Goal: Task Accomplishment & Management: Use online tool/utility

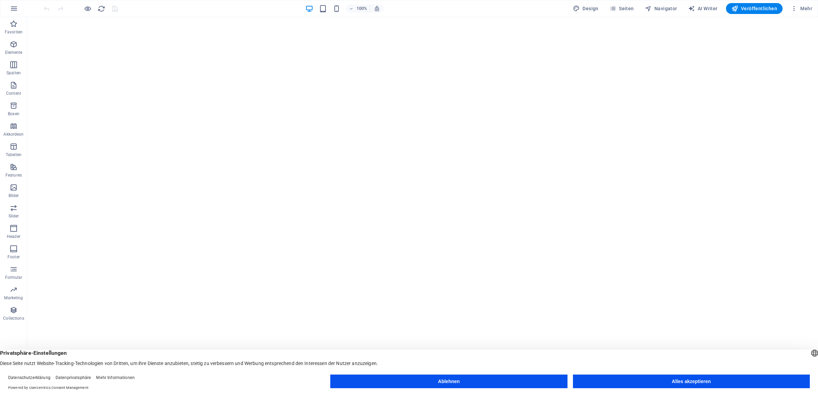
click at [510, 379] on button "Ablehnen" at bounding box center [448, 382] width 237 height 14
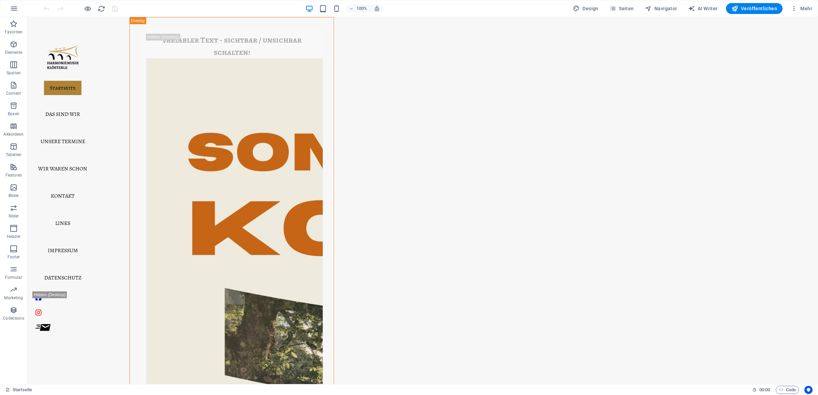
scroll to position [119, 0]
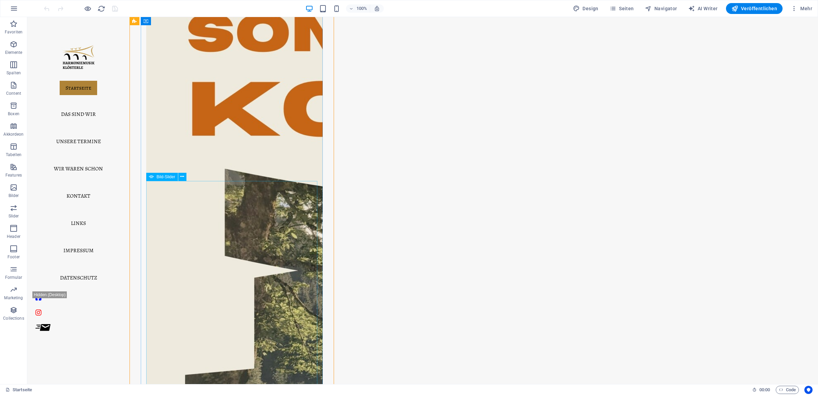
drag, startPoint x: 184, startPoint y: 266, endPoint x: 183, endPoint y: 270, distance: 4.3
select select "ms"
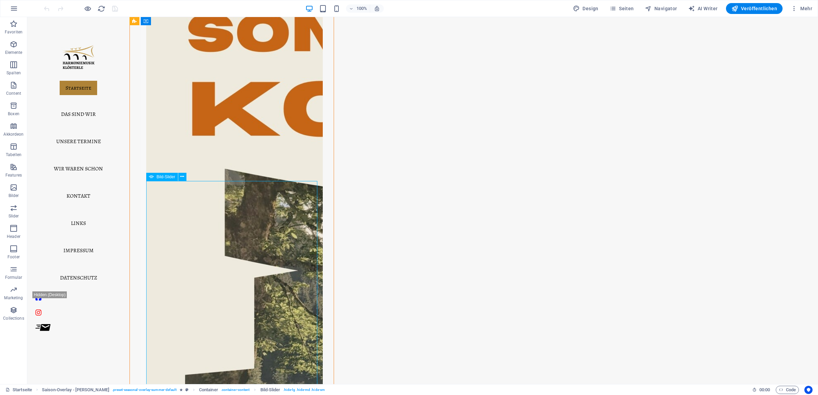
select select "s"
select select "progressive"
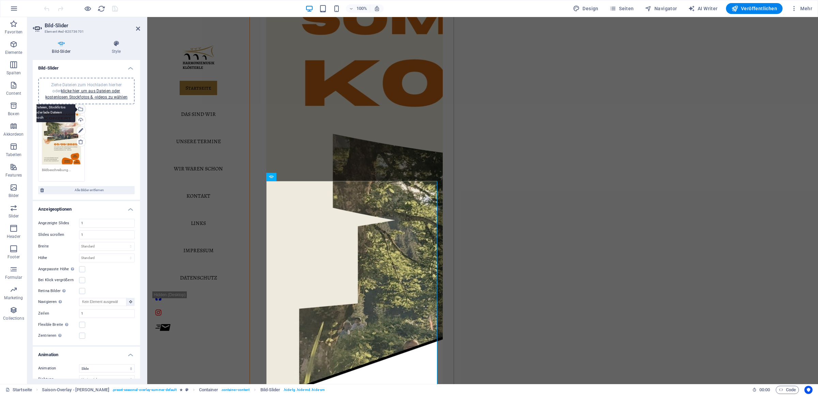
click at [78, 114] on div "Wähle aus deinen Dateien, Stockfotos oder lade Dateien hoch" at bounding box center [80, 110] width 10 height 10
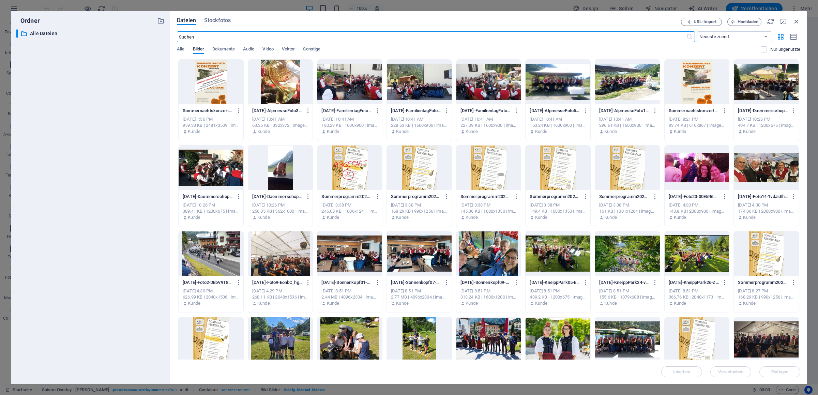
click at [228, 83] on div at bounding box center [211, 82] width 65 height 44
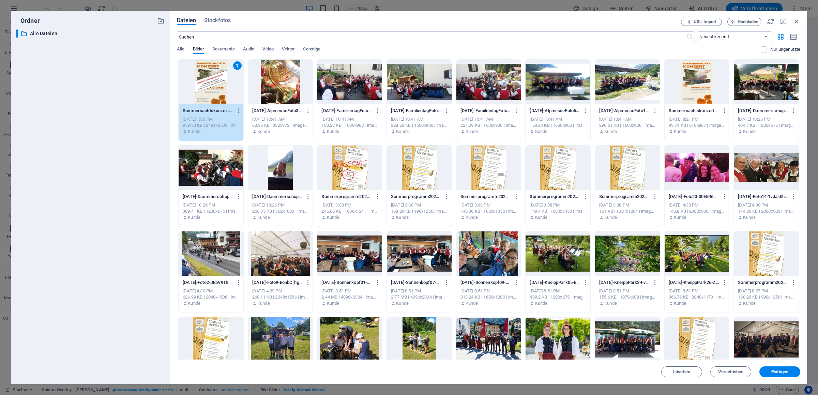
click at [228, 83] on div "1" at bounding box center [211, 82] width 65 height 44
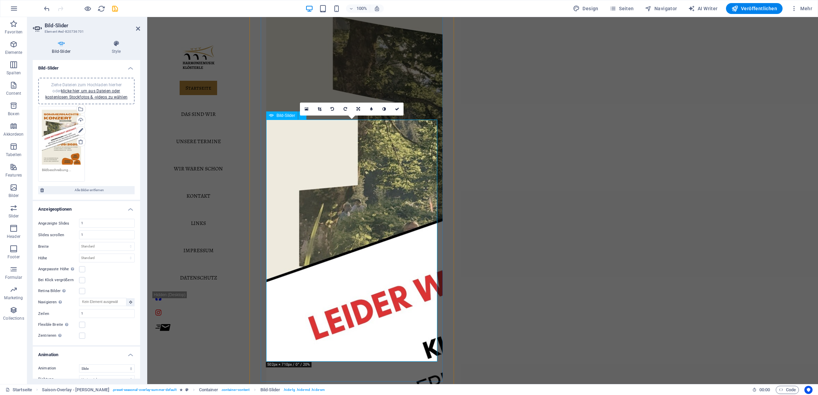
scroll to position [239, 0]
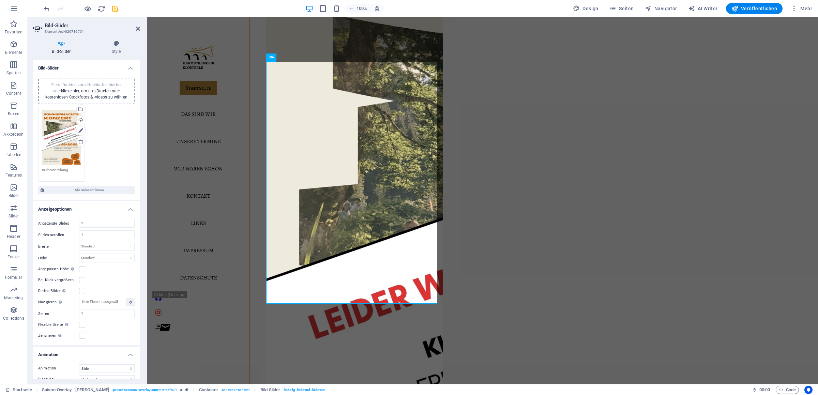
click at [102, 157] on div "Ziehe Dateien zum Hochladen hierher oder klicke hier, um aus Dateien oder koste…" at bounding box center [86, 143] width 100 height 79
click at [100, 92] on link "klicke hier, um aus Dateien oder kostenlosen Stockfotos & -videos zu wählen" at bounding box center [86, 94] width 82 height 11
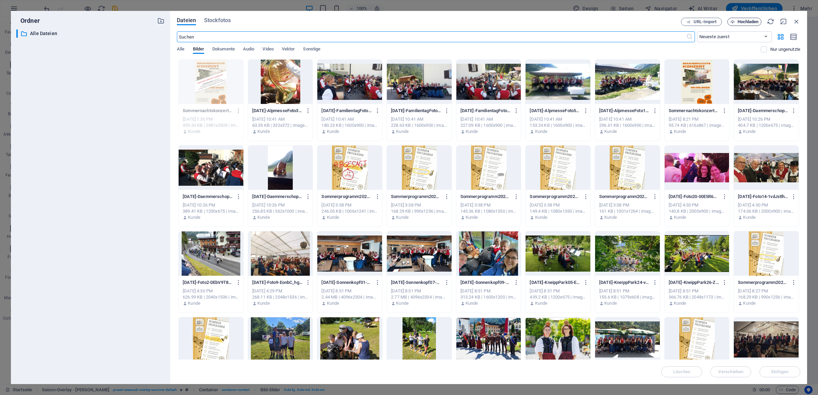
click at [749, 23] on span "Hochladen" at bounding box center [748, 22] width 21 height 4
click at [234, 49] on span "Dokumente" at bounding box center [223, 50] width 22 height 10
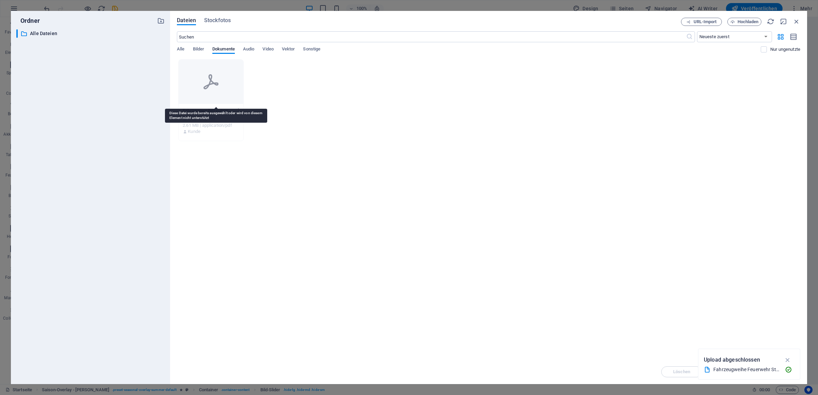
click at [219, 79] on icon at bounding box center [211, 82] width 16 height 16
click at [202, 77] on div at bounding box center [211, 82] width 65 height 44
click at [789, 359] on icon "button" at bounding box center [788, 359] width 8 height 7
click at [199, 98] on div at bounding box center [211, 82] width 65 height 44
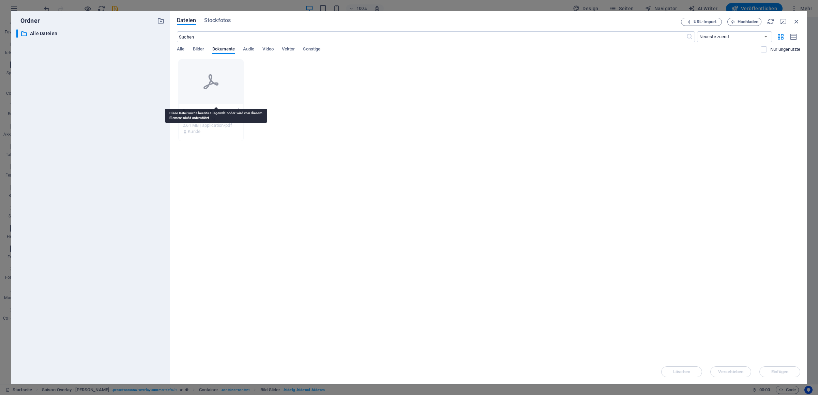
click at [199, 98] on div at bounding box center [211, 82] width 65 height 44
click at [754, 21] on span "Hochladen" at bounding box center [748, 22] width 21 height 4
click at [217, 90] on icon at bounding box center [211, 82] width 16 height 16
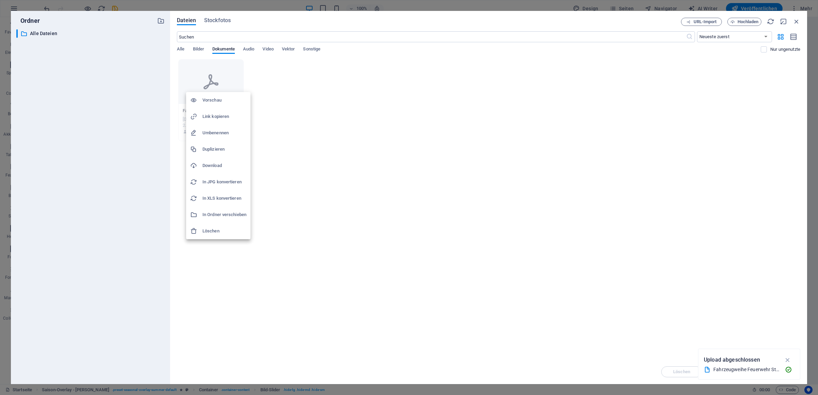
click at [204, 228] on h6 "Löschen" at bounding box center [224, 231] width 44 height 8
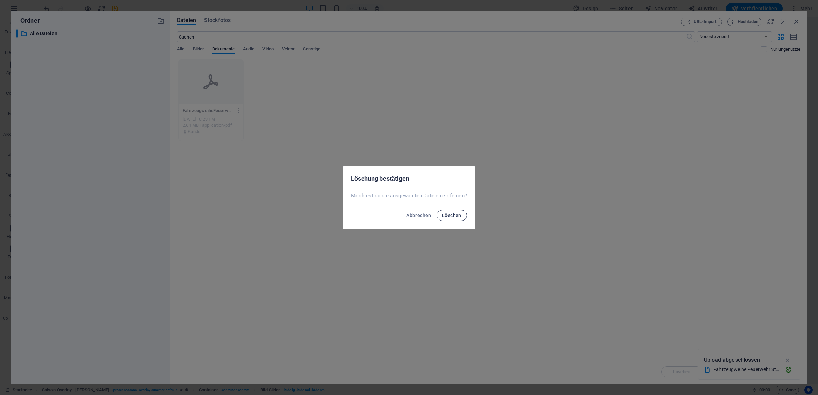
click at [457, 213] on span "Löschen" at bounding box center [451, 215] width 19 height 5
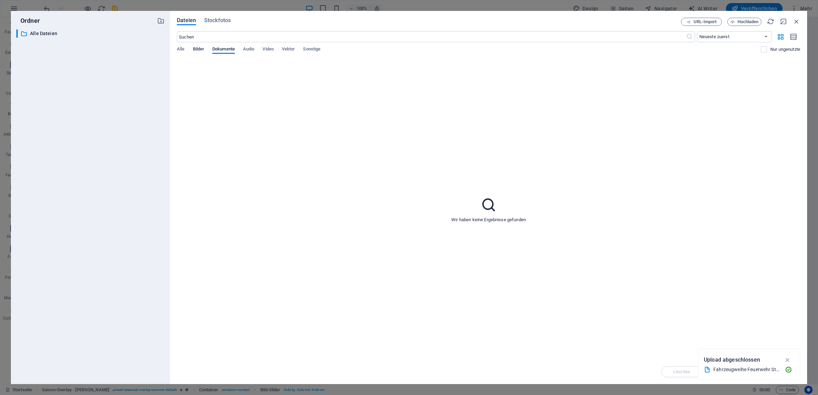
click at [198, 49] on span "Bilder" at bounding box center [199, 50] width 12 height 10
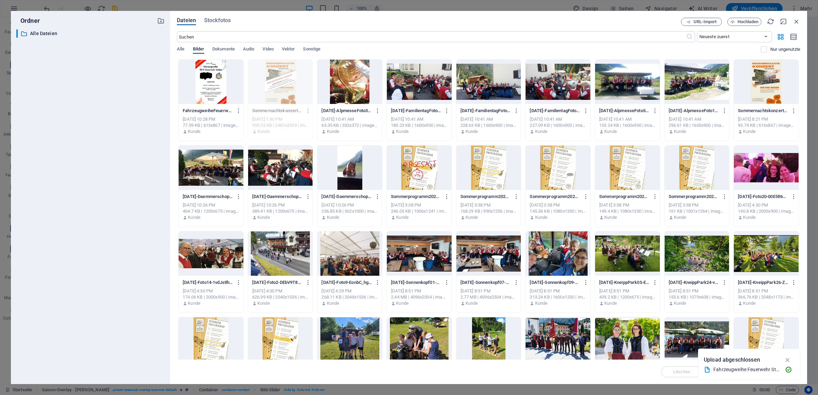
click at [223, 88] on div at bounding box center [211, 82] width 65 height 44
click at [223, 88] on div "1" at bounding box center [211, 82] width 65 height 44
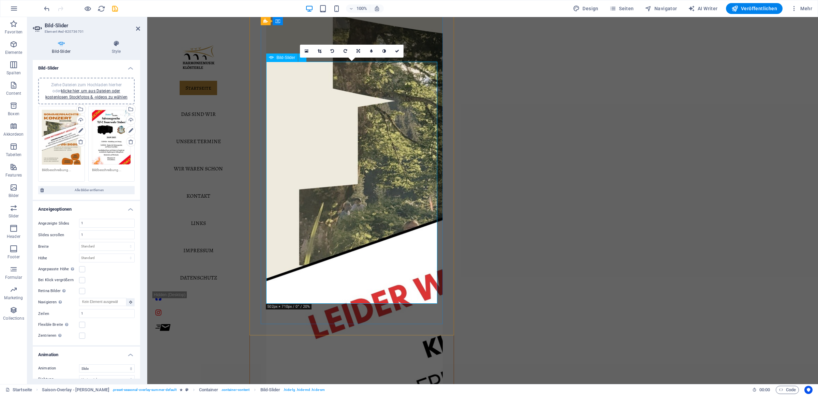
click at [115, 52] on h4 "Style" at bounding box center [116, 47] width 48 height 14
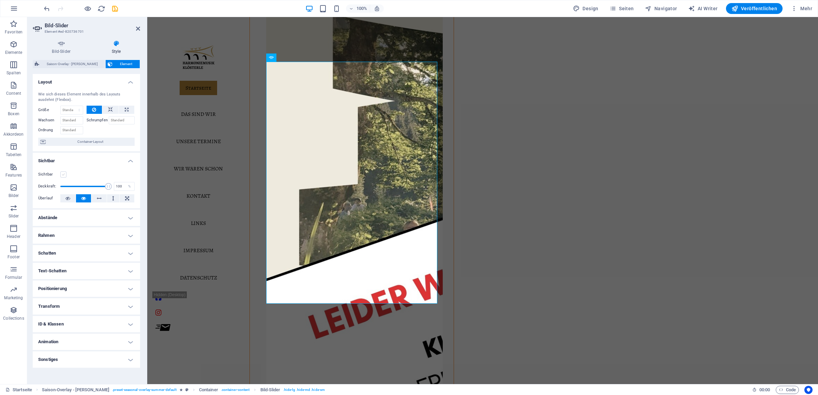
click at [61, 174] on label at bounding box center [63, 174] width 6 height 6
click at [0, 0] on input "Sichtbar" at bounding box center [0, 0] width 0 height 0
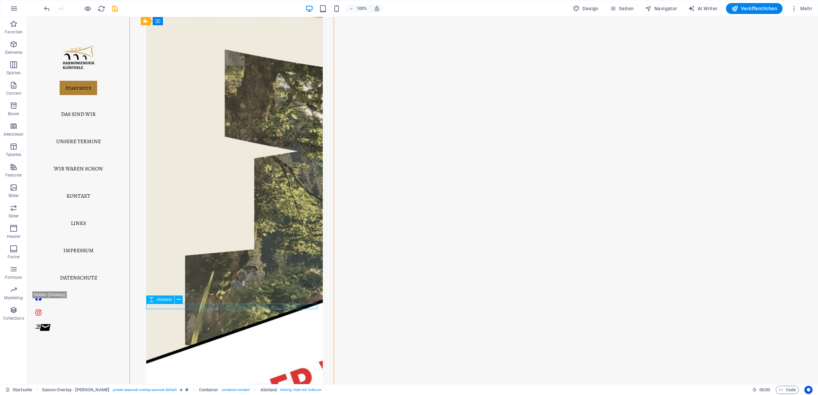
select select "rem"
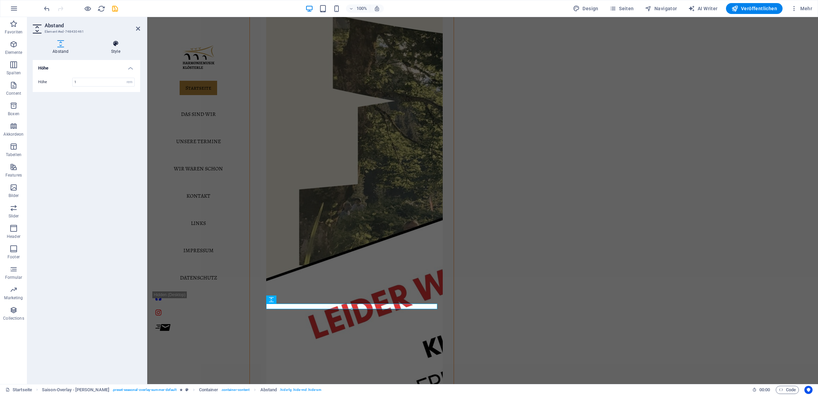
click at [108, 47] on icon at bounding box center [115, 43] width 49 height 7
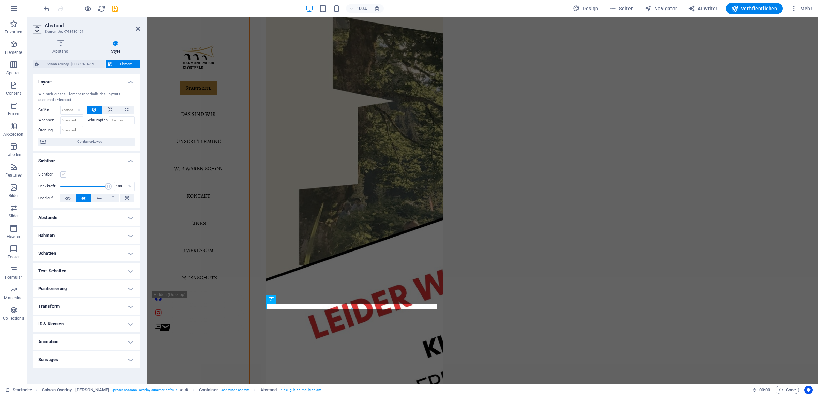
click at [61, 176] on label at bounding box center [63, 174] width 6 height 6
click at [0, 0] on input "Sichtbar" at bounding box center [0, 0] width 0 height 0
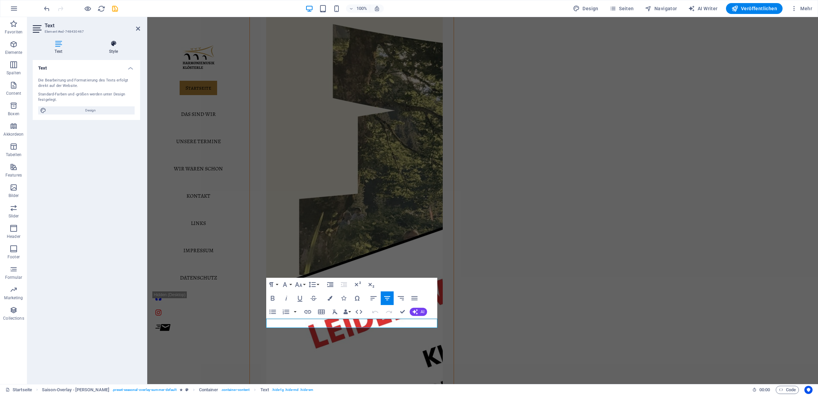
click at [121, 51] on h4 "Style" at bounding box center [113, 47] width 53 height 14
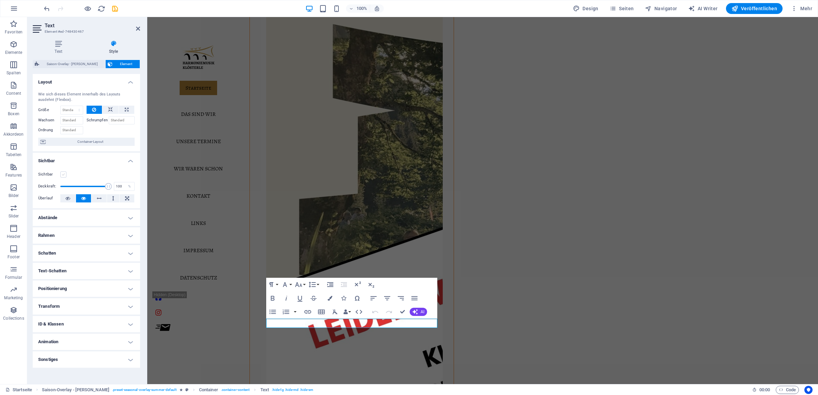
click at [63, 172] on label at bounding box center [63, 174] width 6 height 6
click at [0, 0] on input "Sichtbar" at bounding box center [0, 0] width 0 height 0
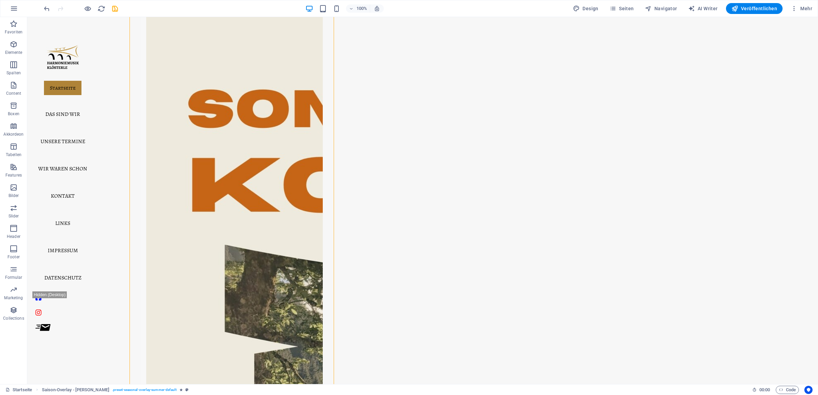
scroll to position [0, 0]
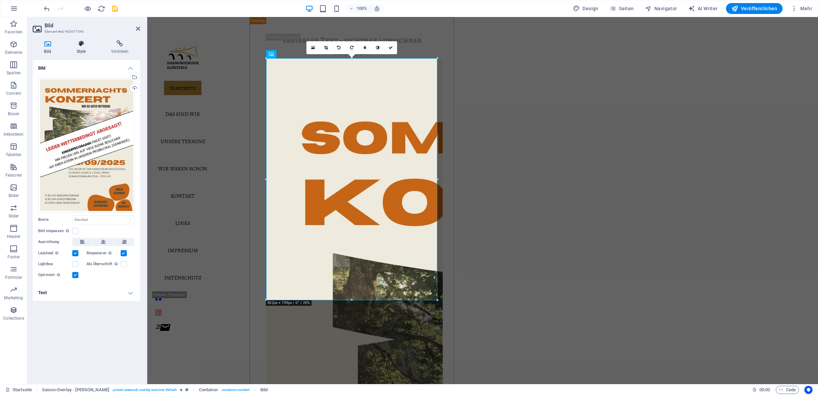
click at [87, 49] on h4 "Style" at bounding box center [82, 47] width 35 height 14
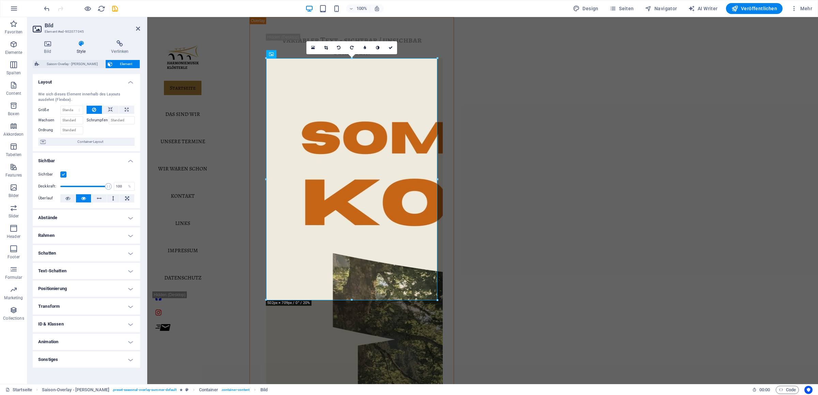
click at [65, 173] on label at bounding box center [63, 174] width 6 height 6
click at [0, 0] on input "Sichtbar" at bounding box center [0, 0] width 0 height 0
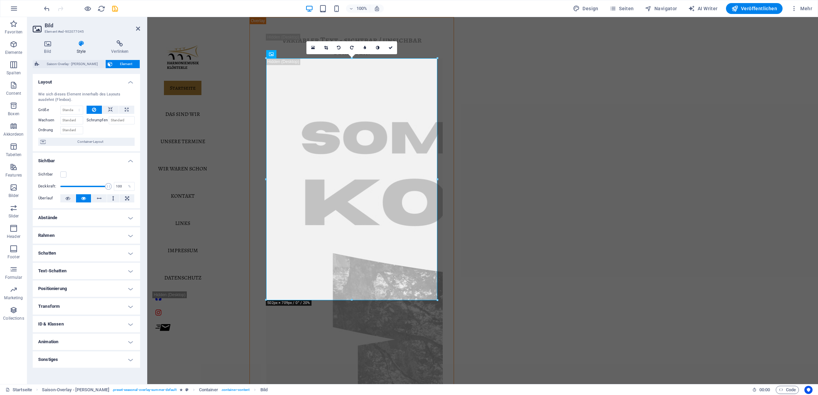
click at [411, 44] on div "variabler Text - sichtbar / unsichbar schalten!" at bounding box center [351, 46] width 171 height 25
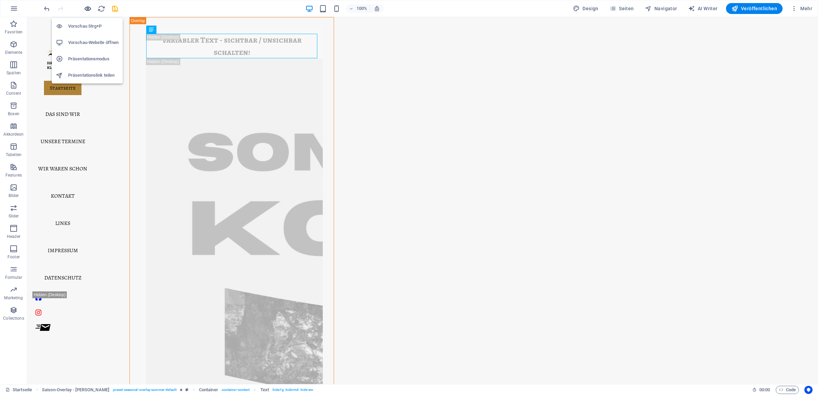
click at [88, 6] on icon "button" at bounding box center [88, 9] width 8 height 8
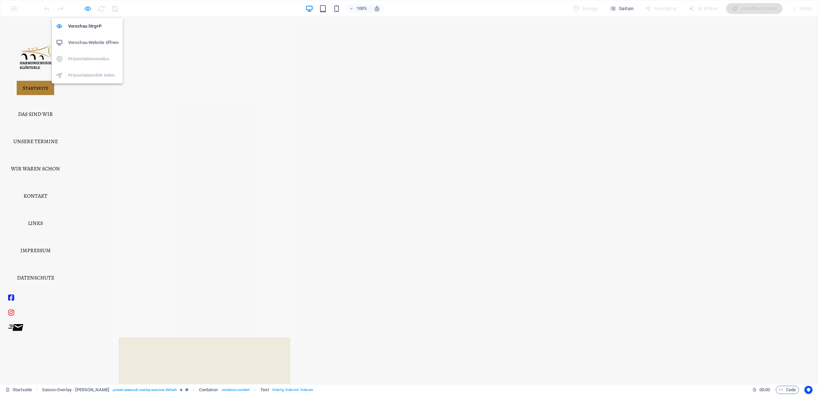
click at [85, 6] on icon "button" at bounding box center [88, 9] width 8 height 8
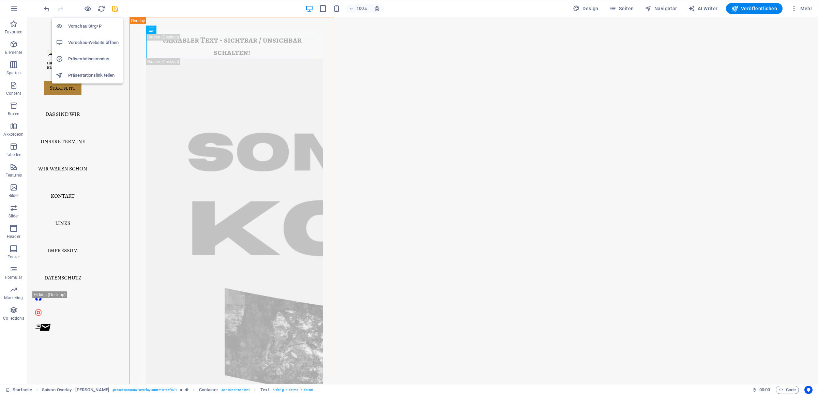
click at [91, 57] on h6 "Präsentationsmodus" at bounding box center [93, 59] width 50 height 8
click at [254, 41] on div "variabler Text - sichtbar / unsichbar schalten!" at bounding box center [231, 46] width 171 height 25
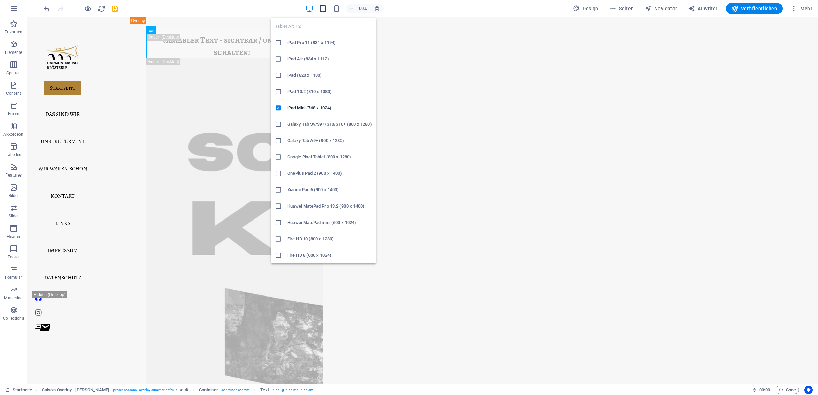
click at [325, 9] on icon "button" at bounding box center [323, 9] width 8 height 8
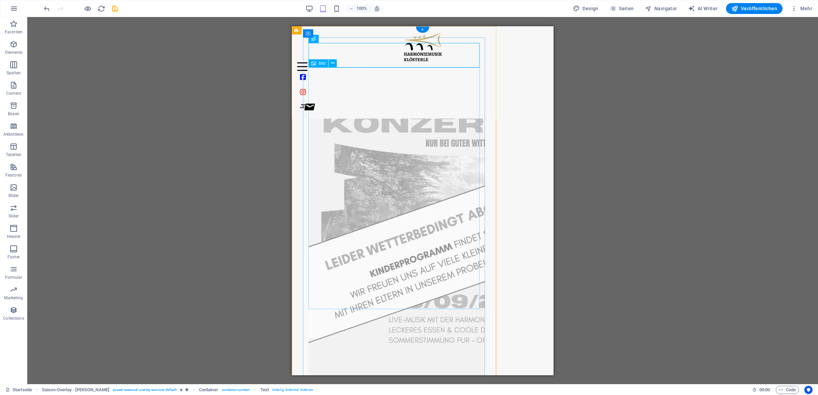
click at [392, 91] on figure at bounding box center [393, 252] width 171 height 370
click at [667, 5] on span "Navigator" at bounding box center [661, 8] width 32 height 7
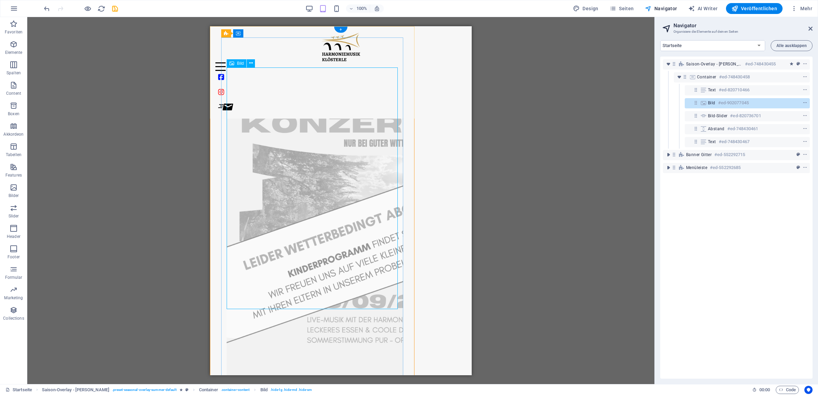
click at [371, 136] on figure at bounding box center [312, 252] width 171 height 370
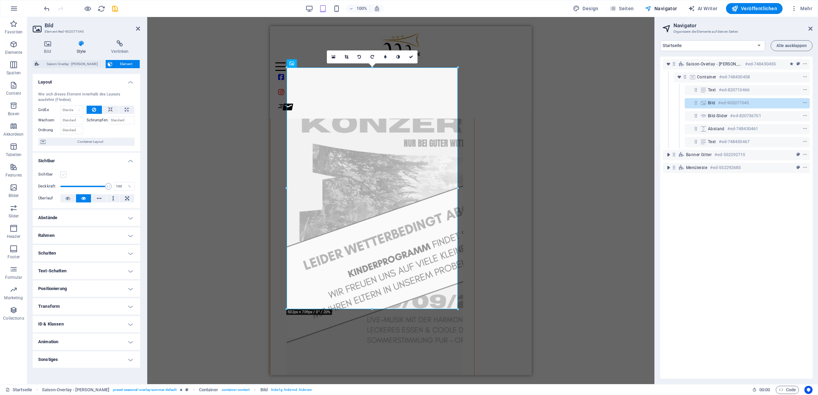
click at [65, 177] on label at bounding box center [63, 174] width 6 height 6
click at [0, 0] on input "Sichtbar" at bounding box center [0, 0] width 0 height 0
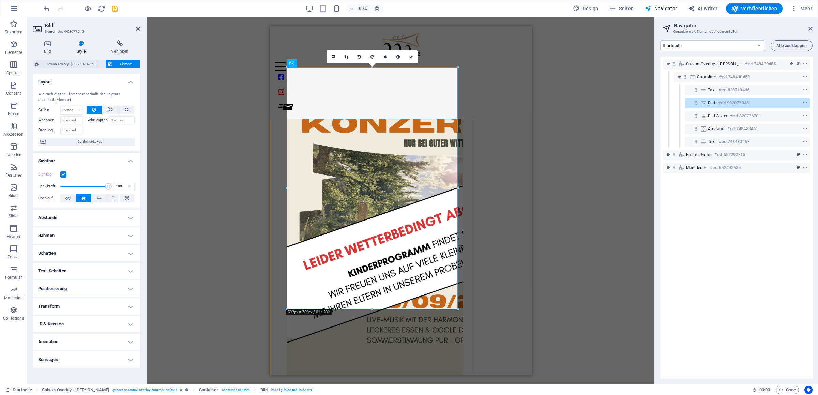
click at [65, 175] on label at bounding box center [63, 174] width 6 height 6
click at [0, 0] on input "Sichtbar" at bounding box center [0, 0] width 0 height 0
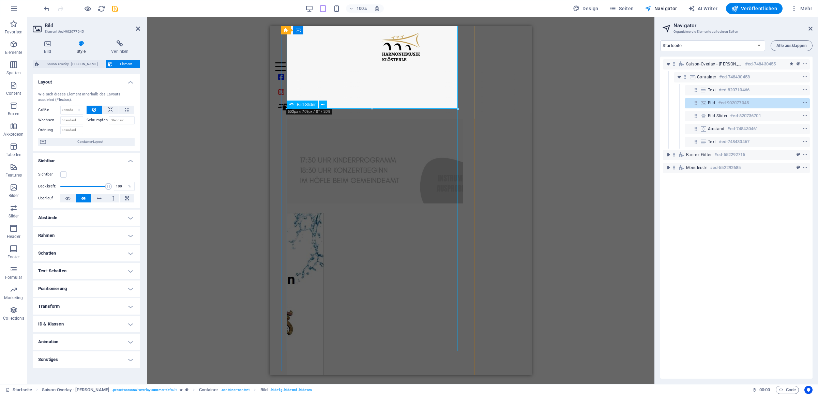
scroll to position [239, 0]
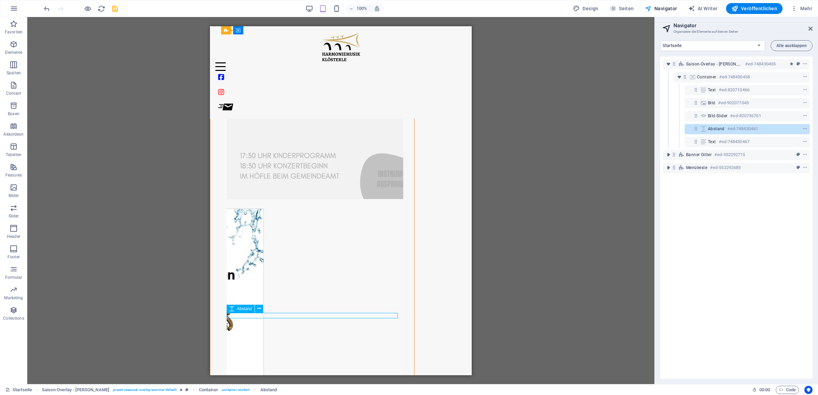
drag, startPoint x: 361, startPoint y: 315, endPoint x: 301, endPoint y: 315, distance: 59.6
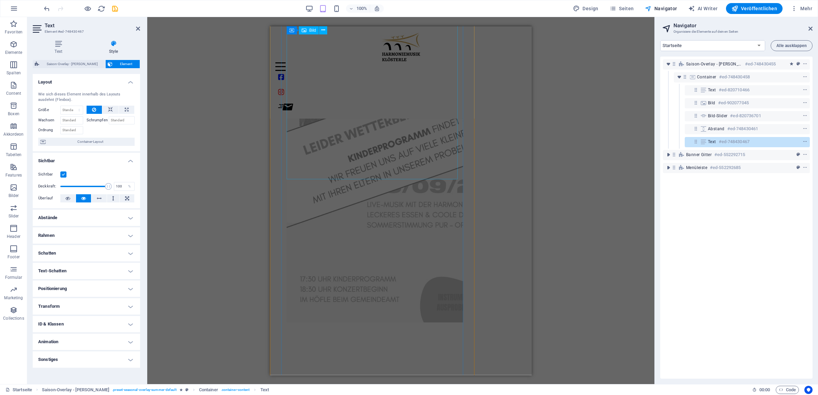
scroll to position [0, 0]
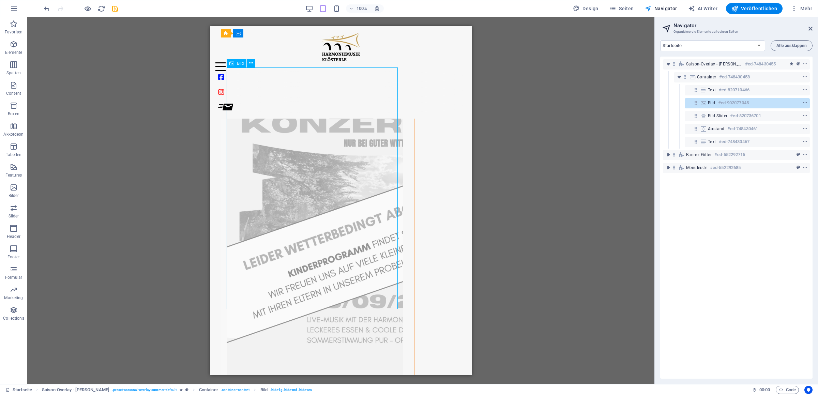
click at [384, 170] on figure at bounding box center [312, 252] width 171 height 370
click at [251, 64] on icon at bounding box center [251, 63] width 4 height 7
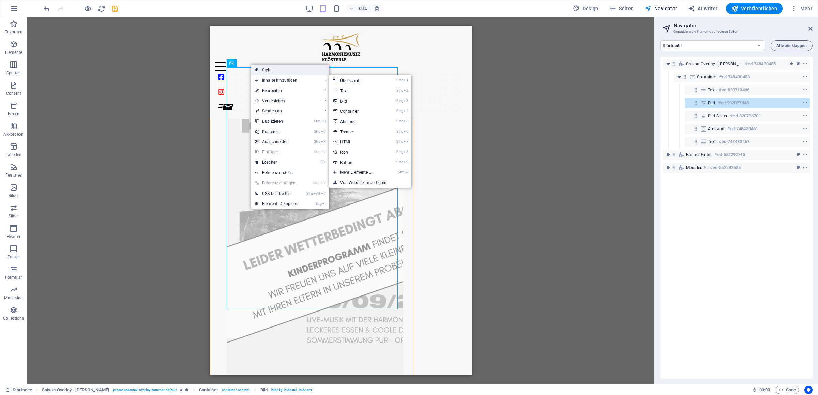
click at [267, 70] on link "Style" at bounding box center [290, 70] width 78 height 10
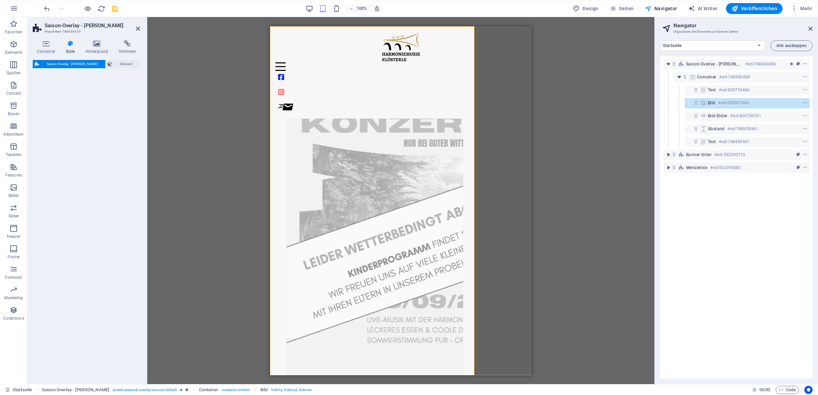
select select "px"
select select "rem"
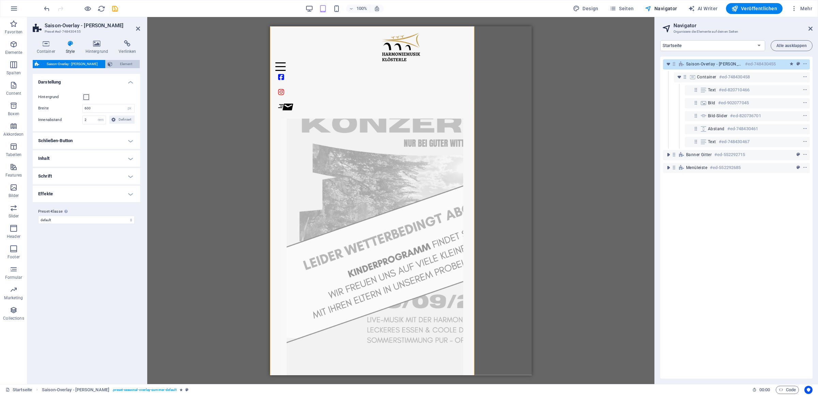
click at [124, 64] on span "Element" at bounding box center [126, 64] width 23 height 8
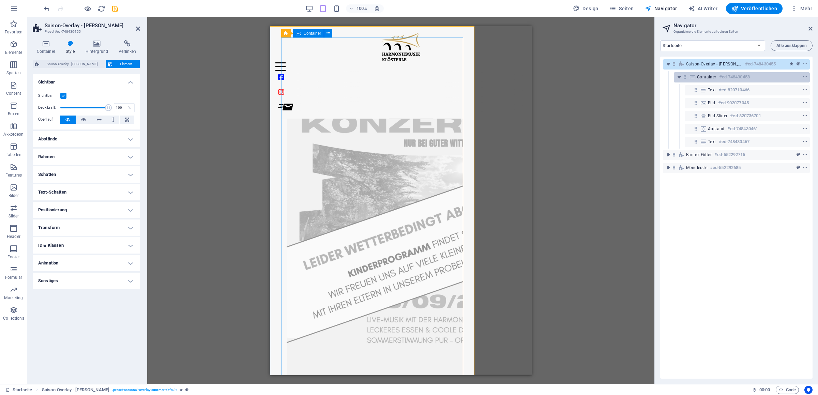
click at [709, 78] on span "Container" at bounding box center [706, 76] width 19 height 5
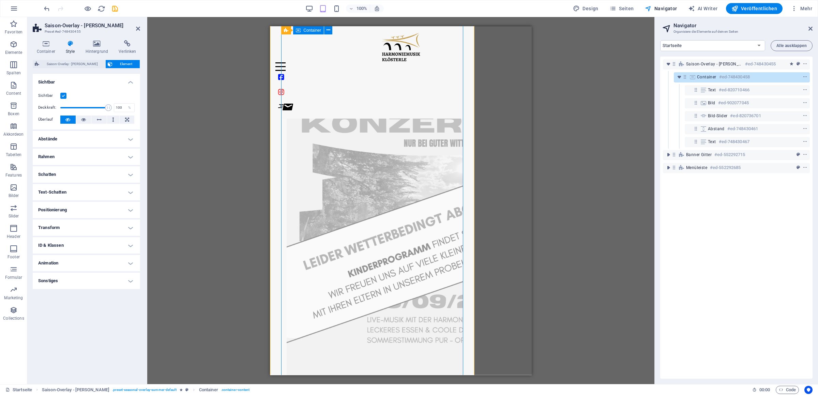
scroll to position [104, 0]
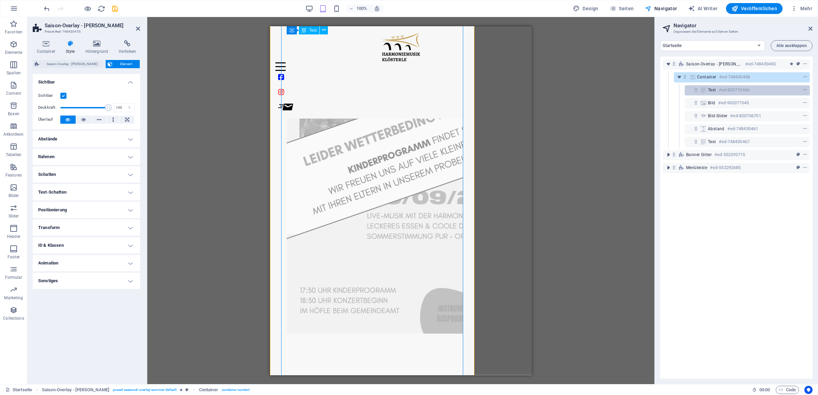
click at [712, 90] on span "Text" at bounding box center [712, 89] width 8 height 5
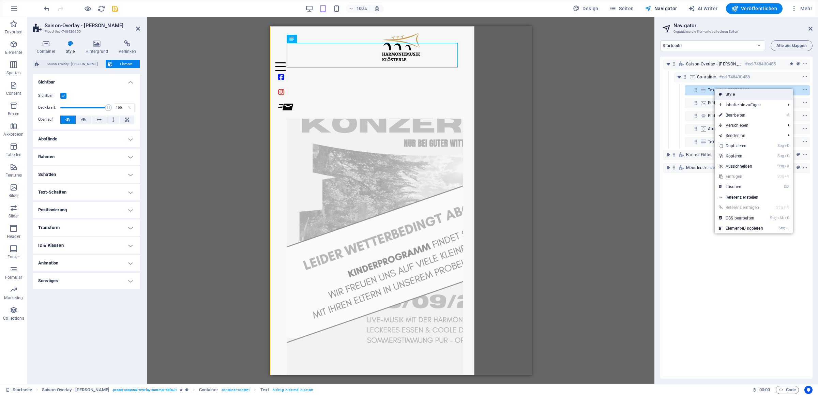
click at [718, 94] on link "Style" at bounding box center [754, 94] width 78 height 10
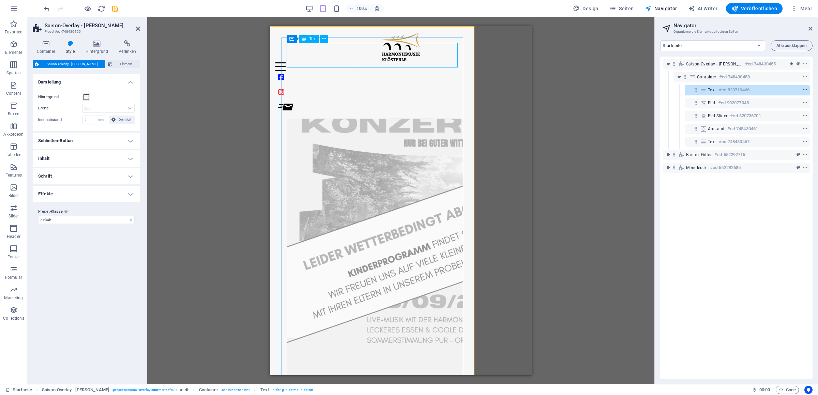
click at [802, 90] on span "context-menu" at bounding box center [805, 90] width 7 height 5
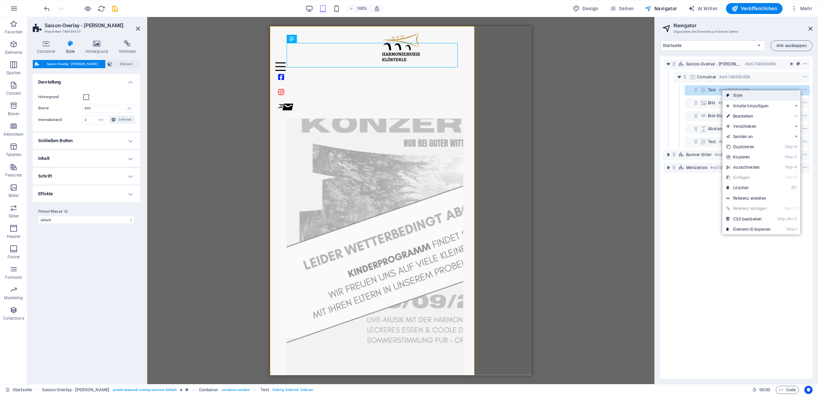
click at [777, 95] on link "Style" at bounding box center [761, 95] width 78 height 10
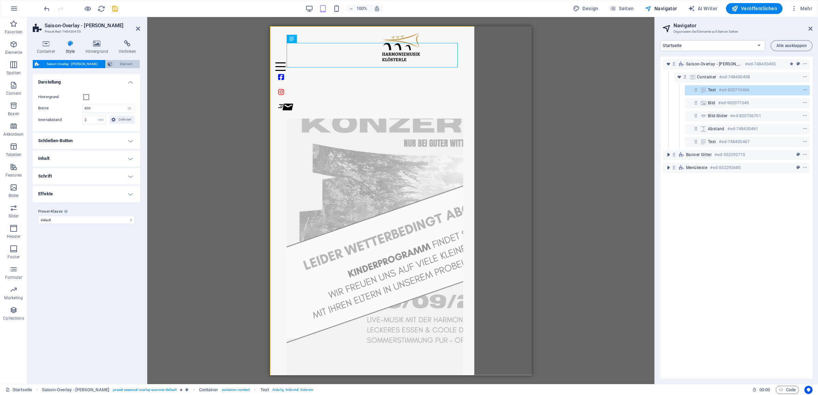
click at [131, 63] on span "Element" at bounding box center [126, 64] width 23 height 8
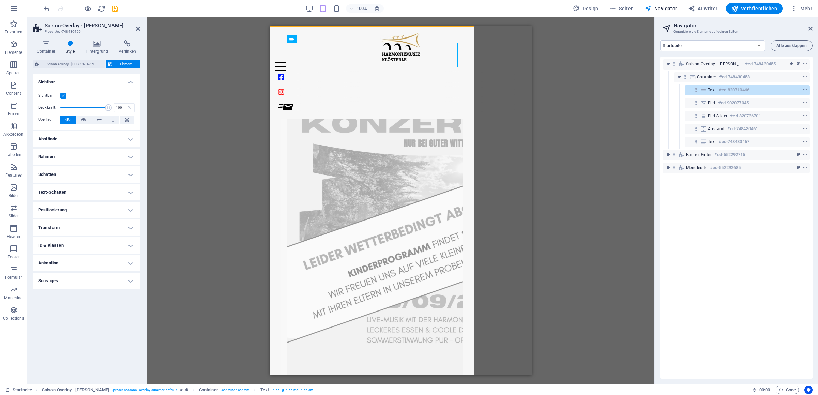
click at [66, 97] on label at bounding box center [63, 96] width 6 height 6
click at [0, 0] on input "Sichtbar" at bounding box center [0, 0] width 0 height 0
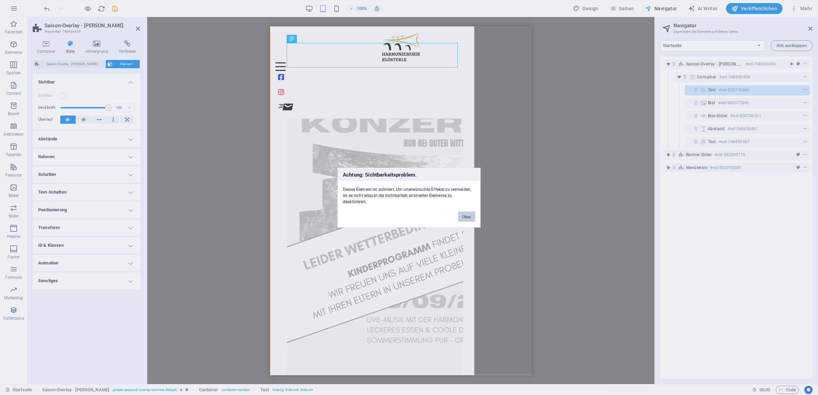
click at [469, 218] on button "Okay" at bounding box center [466, 216] width 17 height 10
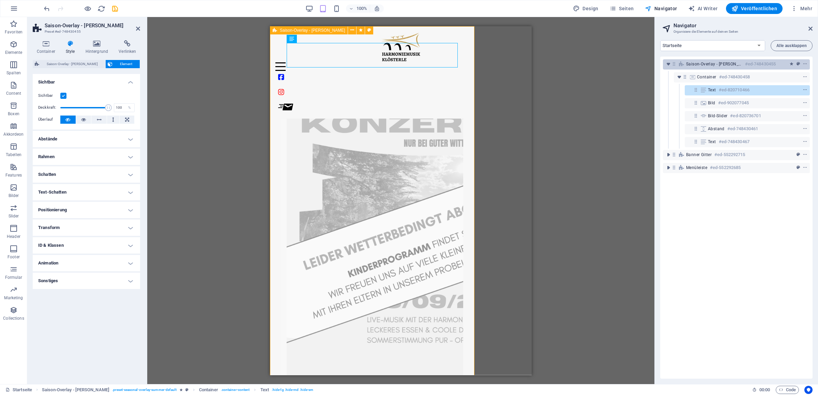
click at [707, 68] on div "Saison-Overlay - [PERSON_NAME] #ed-748430455" at bounding box center [736, 64] width 147 height 10
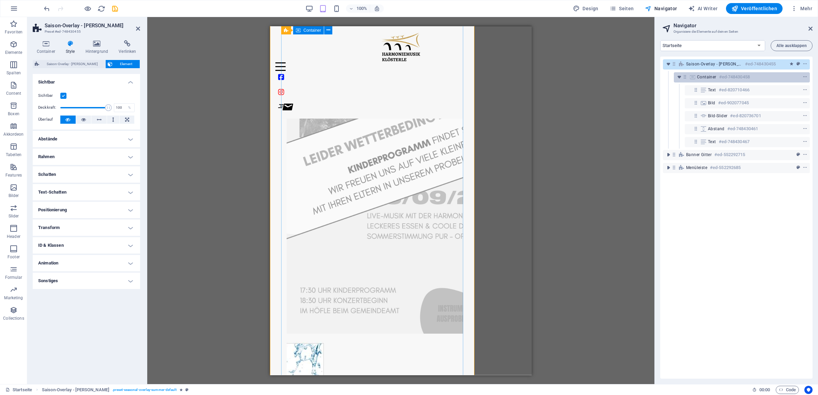
click at [713, 75] on span "Container" at bounding box center [706, 76] width 19 height 5
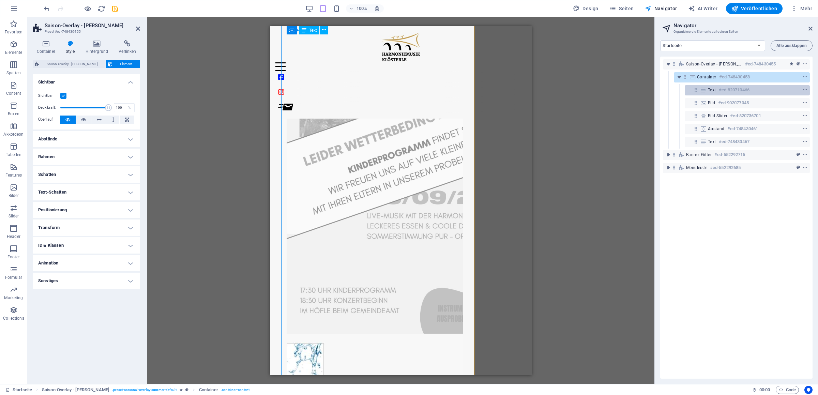
click at [717, 90] on div "Text #ed-820710466" at bounding box center [742, 90] width 68 height 8
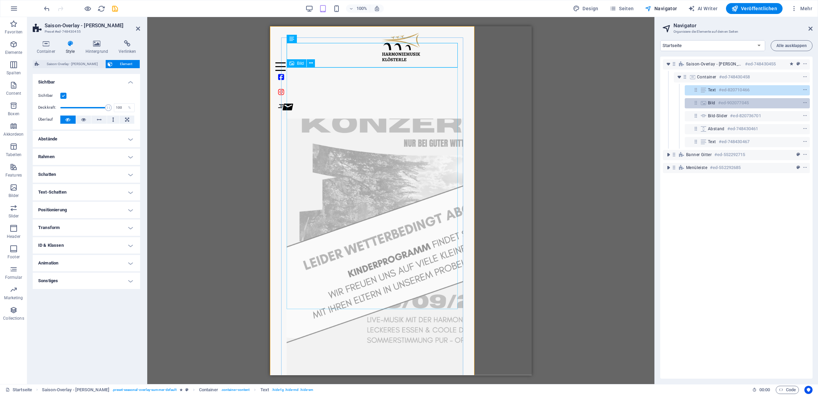
click at [718, 102] on h6 "#ed-902077045" at bounding box center [733, 103] width 31 height 8
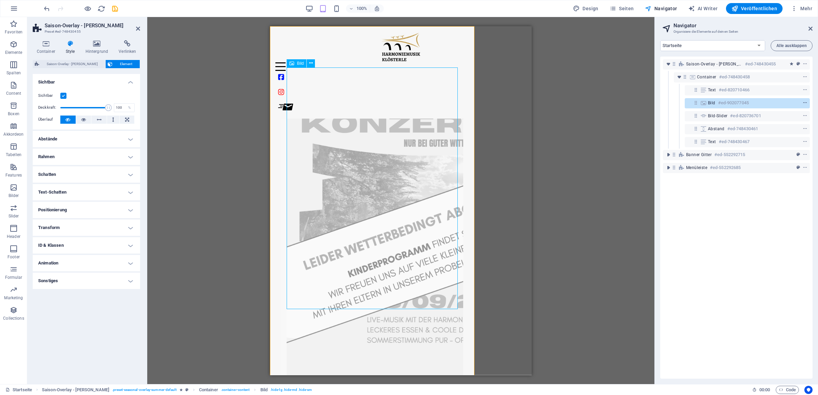
click at [802, 106] on button "context-menu" at bounding box center [805, 103] width 7 height 8
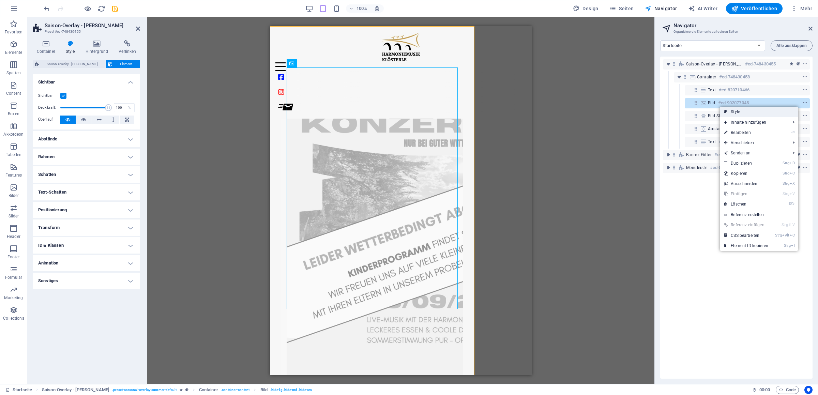
click at [784, 114] on link "Style" at bounding box center [759, 112] width 78 height 10
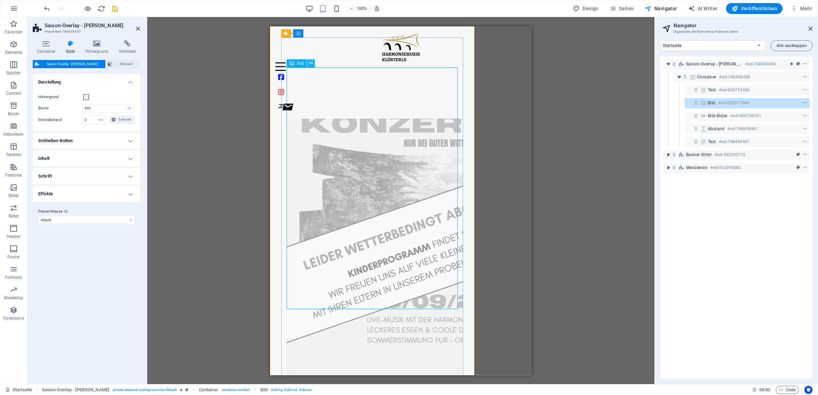
click at [313, 66] on icon at bounding box center [311, 63] width 4 height 7
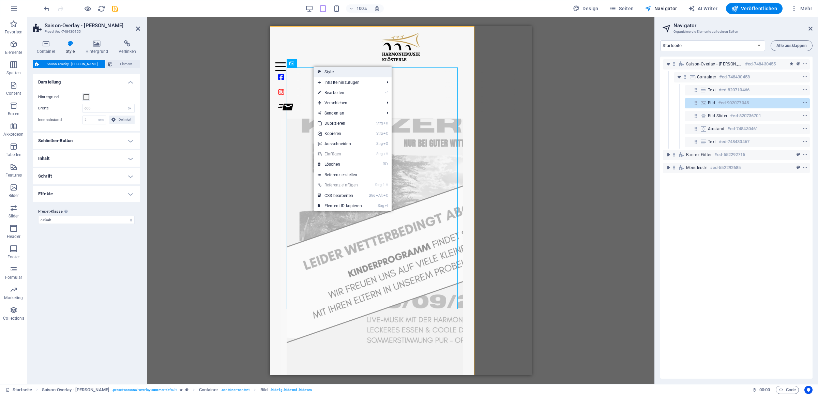
drag, startPoint x: 339, startPoint y: 73, endPoint x: 70, endPoint y: 45, distance: 270.7
click at [339, 73] on link "Style" at bounding box center [353, 72] width 78 height 10
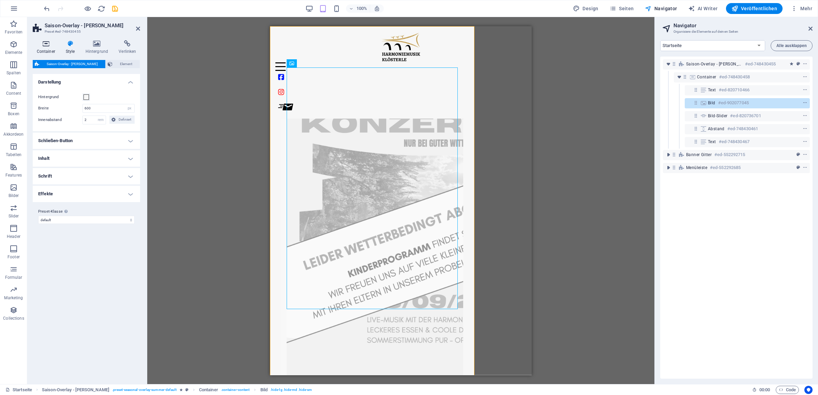
click at [41, 46] on icon at bounding box center [46, 43] width 26 height 7
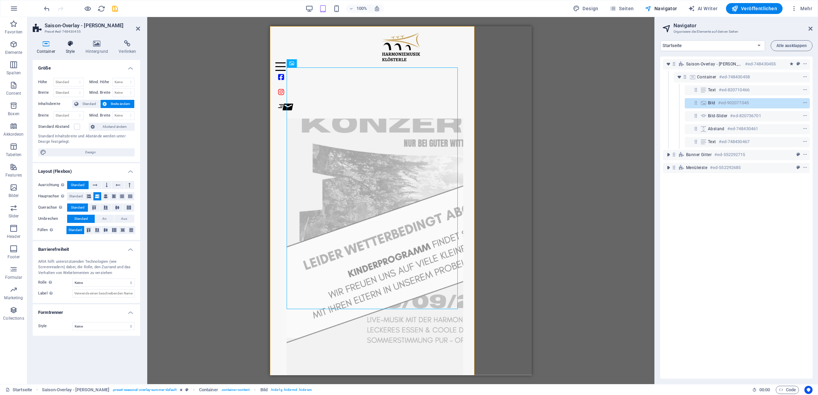
click at [73, 51] on h4 "Style" at bounding box center [72, 47] width 20 height 14
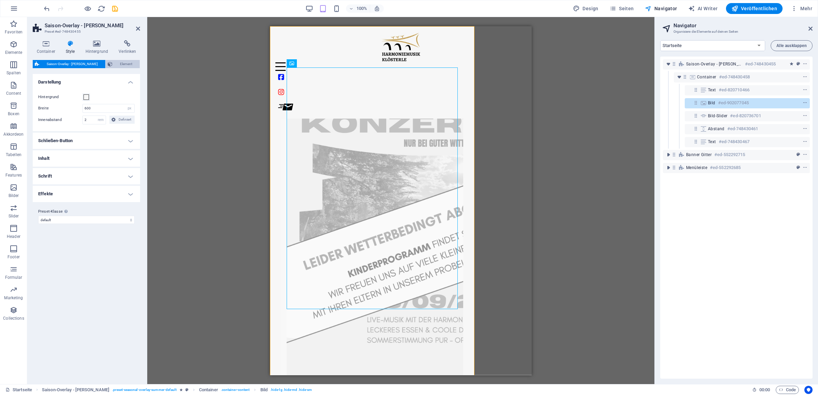
click at [134, 64] on span "Element" at bounding box center [126, 64] width 23 height 8
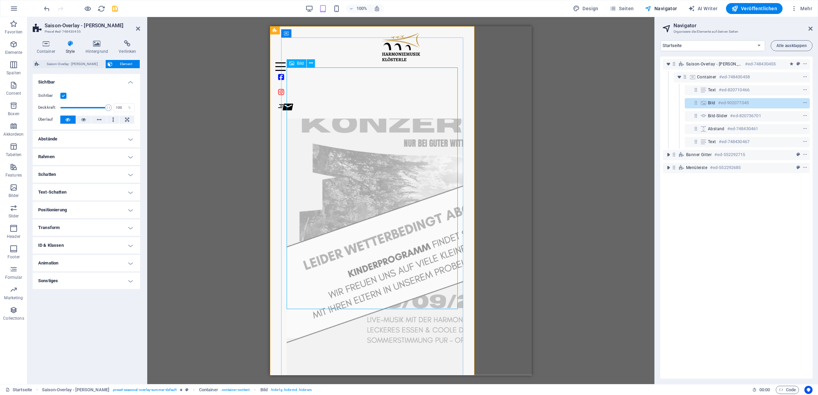
click at [339, 126] on figure at bounding box center [372, 252] width 171 height 370
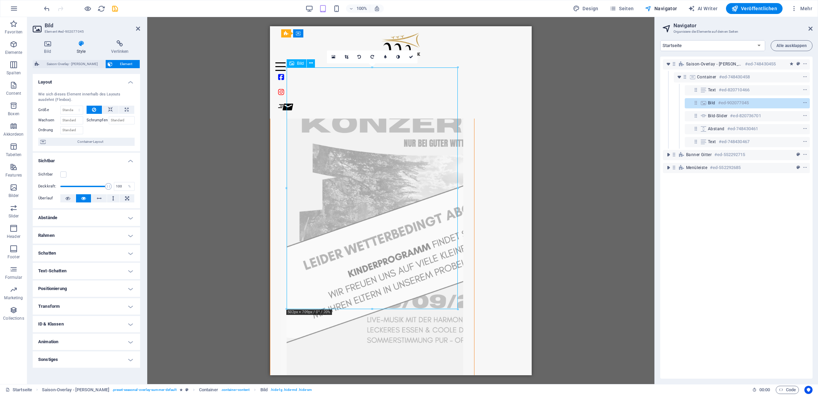
click at [337, 127] on figure at bounding box center [372, 252] width 171 height 370
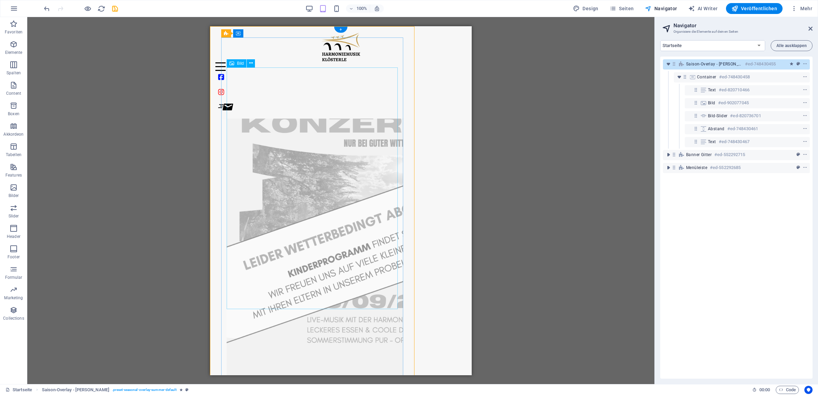
click at [363, 149] on figure at bounding box center [312, 252] width 171 height 370
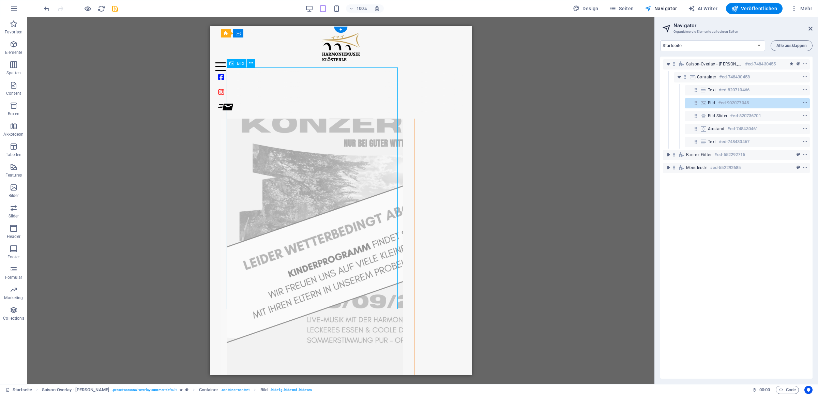
click at [364, 148] on figure at bounding box center [312, 252] width 171 height 370
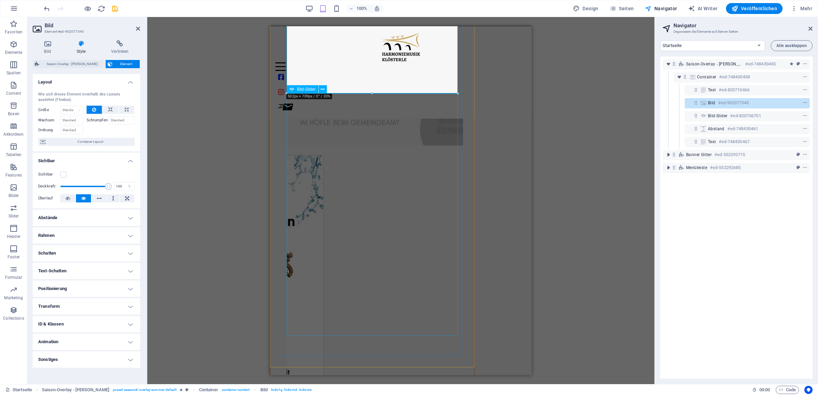
scroll to position [358, 0]
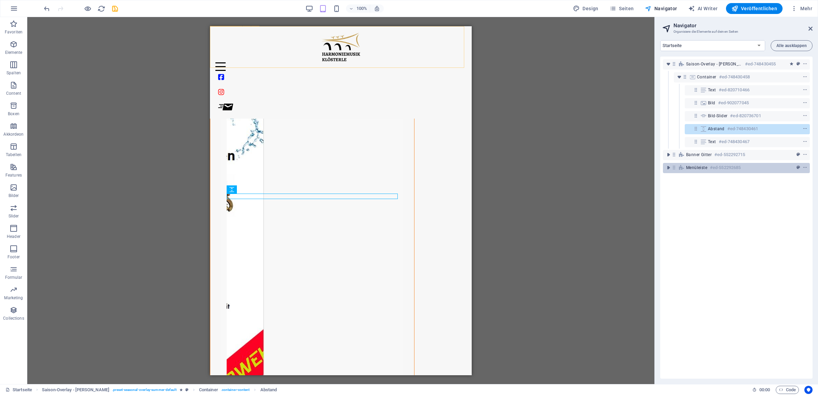
click at [693, 168] on span "Menüleiste" at bounding box center [696, 167] width 21 height 5
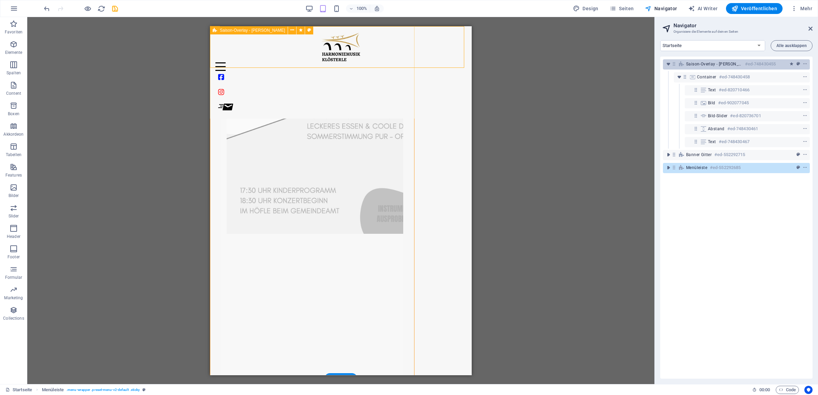
click at [707, 67] on div "Saison-Overlay - [PERSON_NAME] #ed-748430455" at bounding box center [731, 64] width 90 height 8
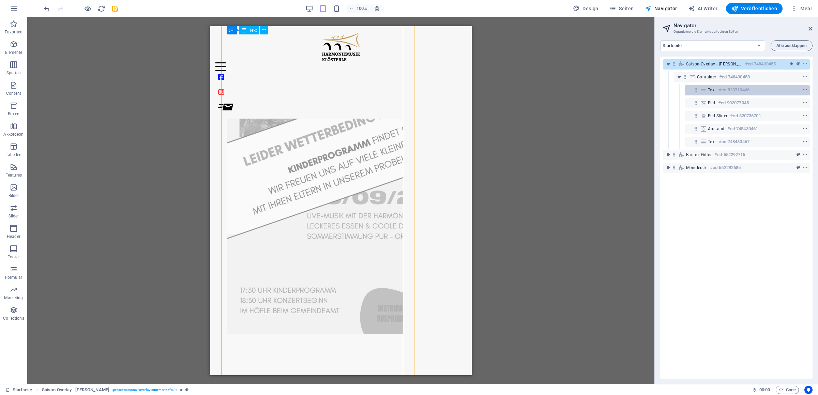
click at [719, 90] on h6 "#ed-820710466" at bounding box center [734, 90] width 31 height 8
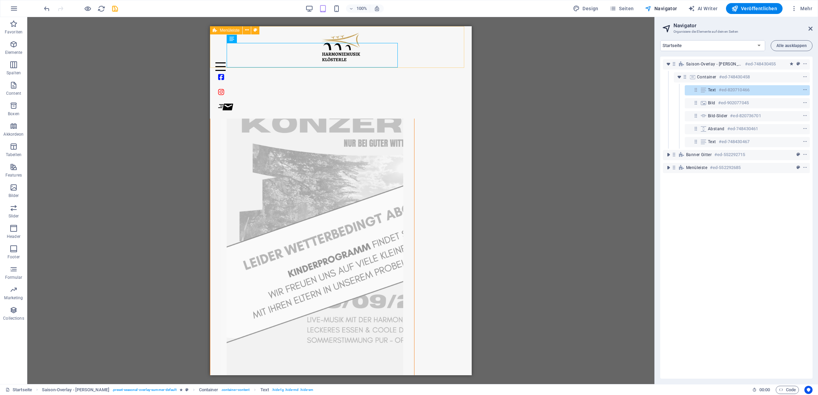
click at [387, 62] on div "Startseite Das sind wir unsere Termine Wir waren schon Kontakt Links Impressum …" at bounding box center [341, 72] width 262 height 92
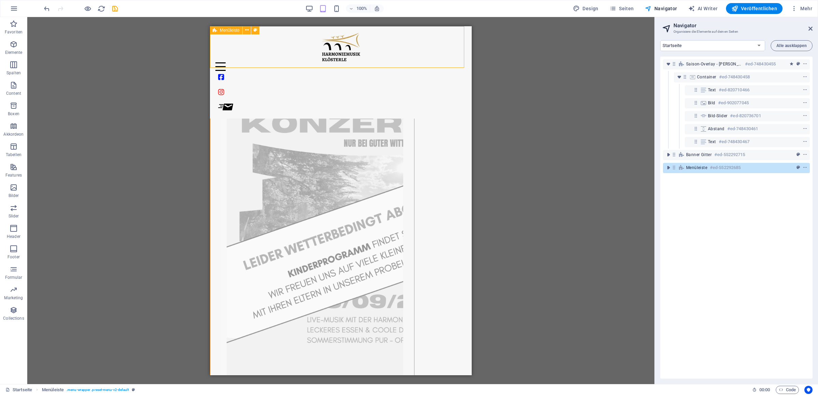
click at [387, 62] on div "Startseite Das sind wir unsere Termine Wir waren schon Kontakt Links Impressum …" at bounding box center [341, 72] width 262 height 92
select select "vh"
select select "px"
select select "%"
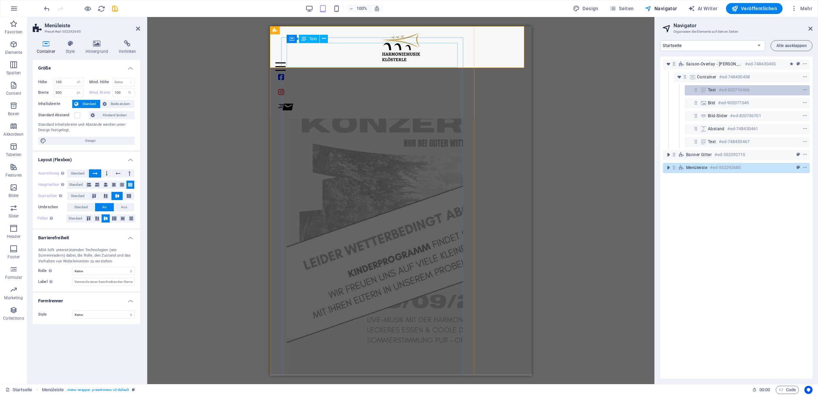
click at [717, 87] on div "Text #ed-820710466" at bounding box center [742, 90] width 68 height 8
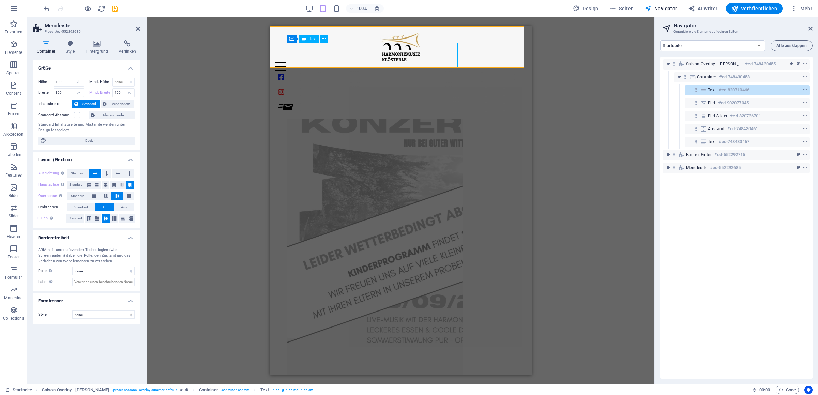
click at [717, 87] on div "Text #ed-820710466" at bounding box center [742, 90] width 68 height 8
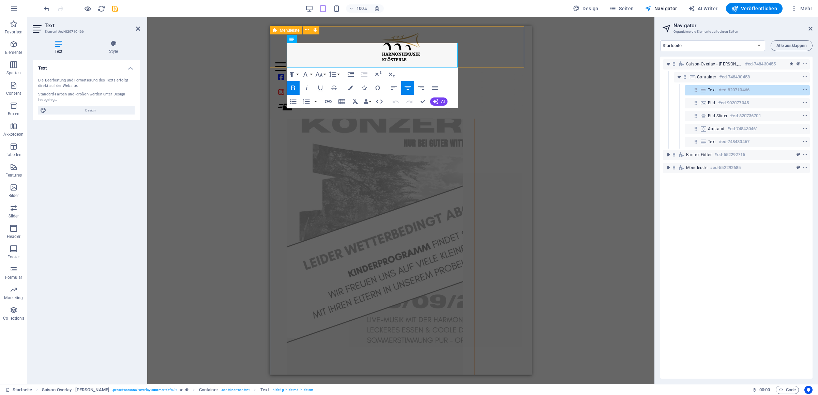
click at [379, 64] on div "Startseite Das sind wir unsere Termine Wir waren schon Kontakt Links Impressum …" at bounding box center [401, 72] width 262 height 92
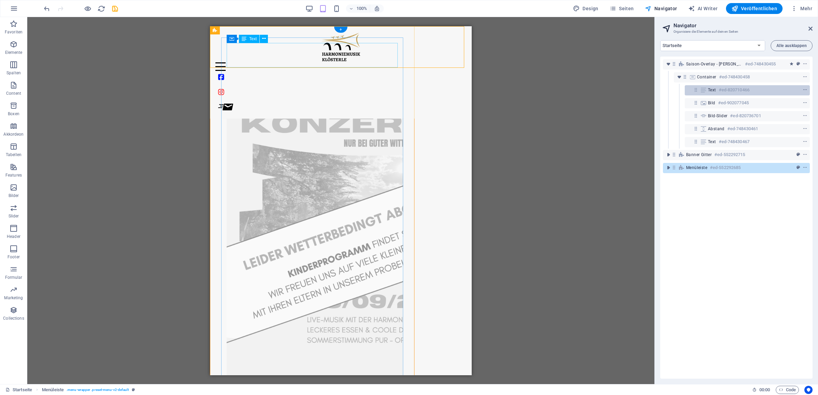
click at [721, 92] on h6 "#ed-820710466" at bounding box center [734, 90] width 31 height 8
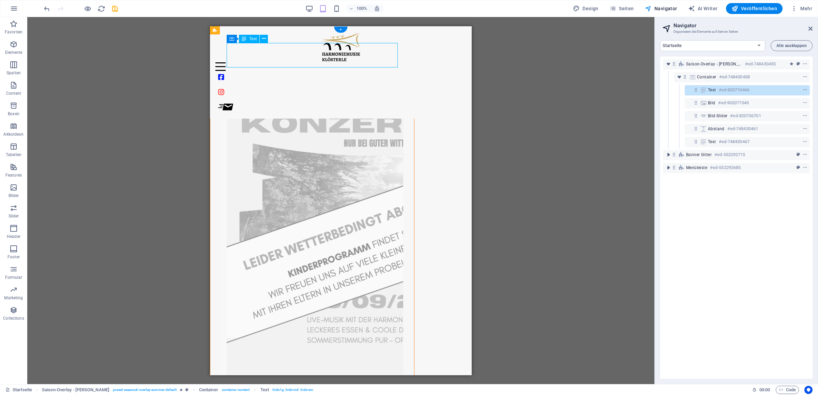
click at [721, 92] on h6 "#ed-820710466" at bounding box center [734, 90] width 31 height 8
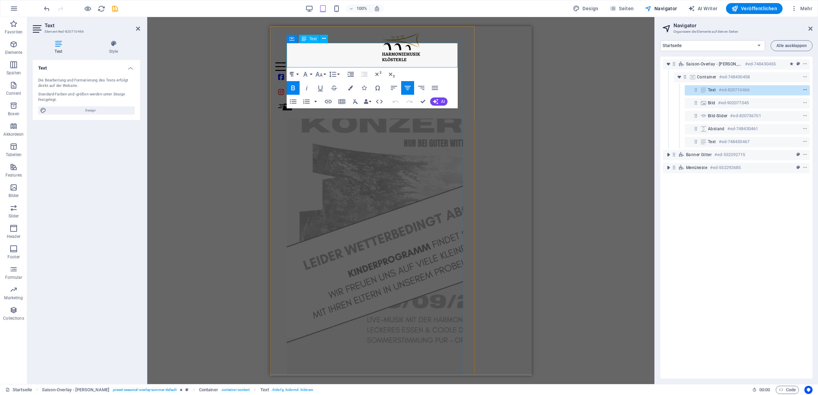
click at [803, 89] on icon "context-menu" at bounding box center [805, 90] width 5 height 5
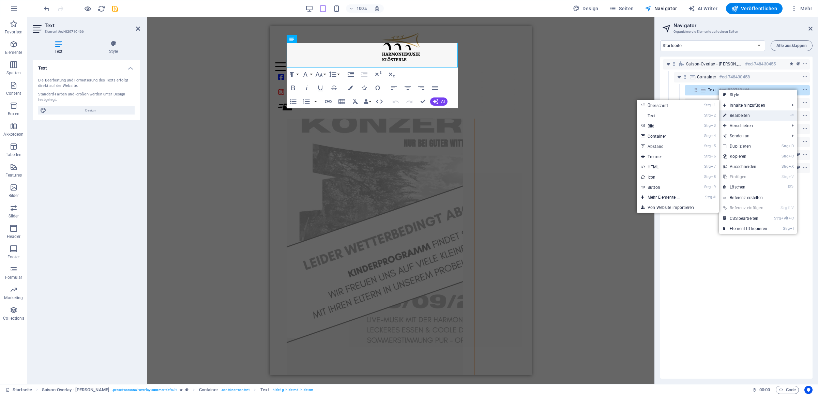
click at [768, 113] on link "⏎ Bearbeiten" at bounding box center [745, 115] width 52 height 10
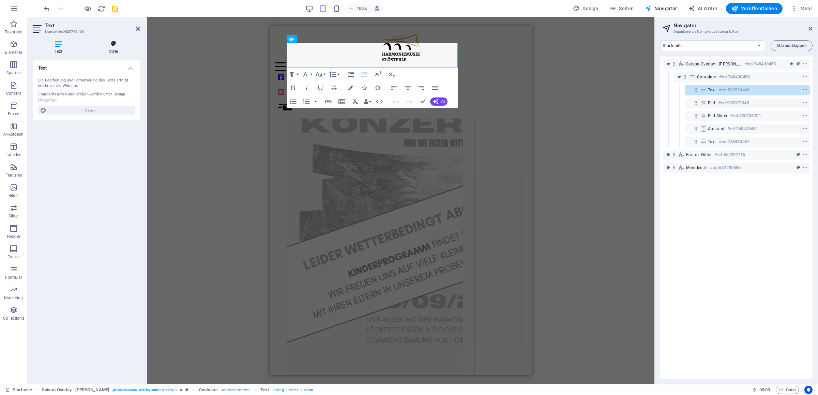
click at [123, 48] on h4 "Style" at bounding box center [113, 47] width 53 height 14
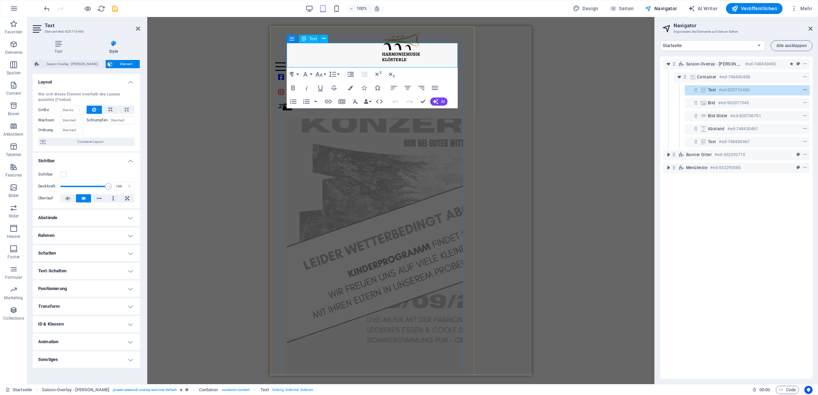
click at [802, 90] on span "context-menu" at bounding box center [805, 90] width 7 height 5
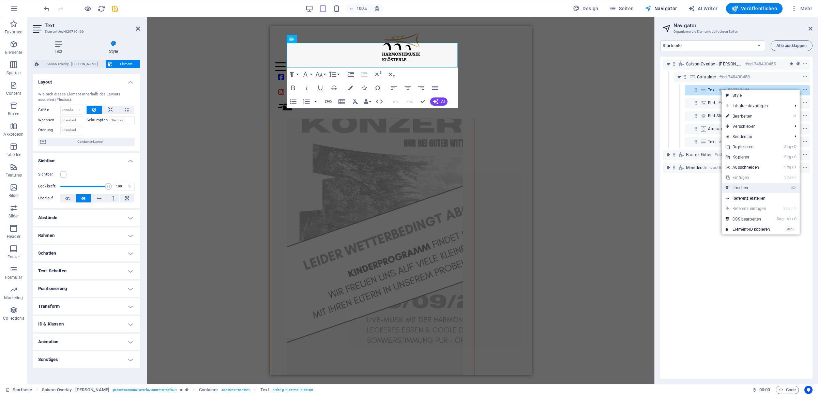
click at [771, 186] on link "⌦ Löschen" at bounding box center [748, 188] width 52 height 10
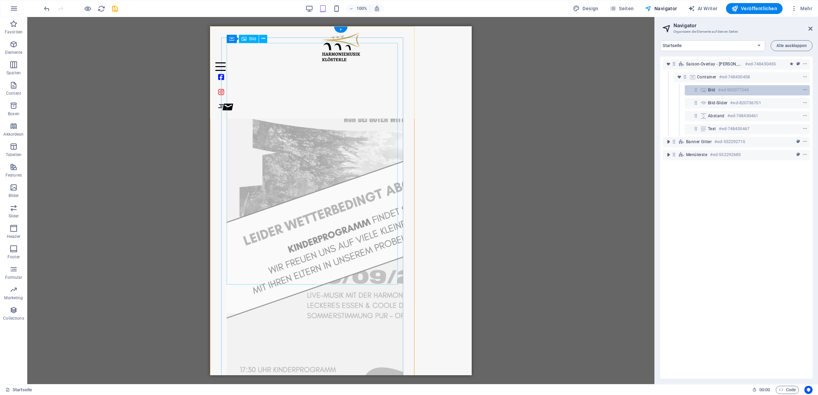
click at [733, 92] on h6 "#ed-902077045" at bounding box center [733, 90] width 31 height 8
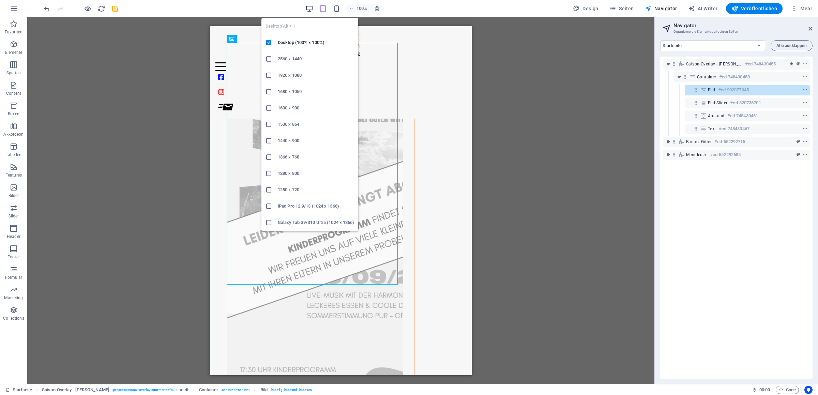
click at [310, 7] on icon "button" at bounding box center [309, 9] width 8 height 8
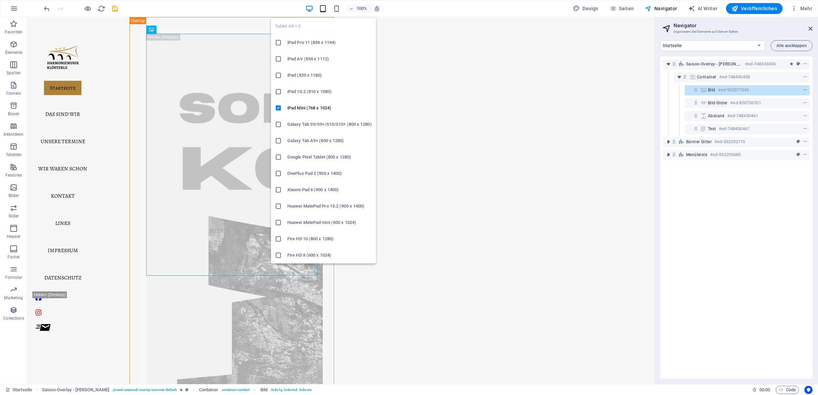
click at [323, 9] on icon "button" at bounding box center [323, 9] width 8 height 8
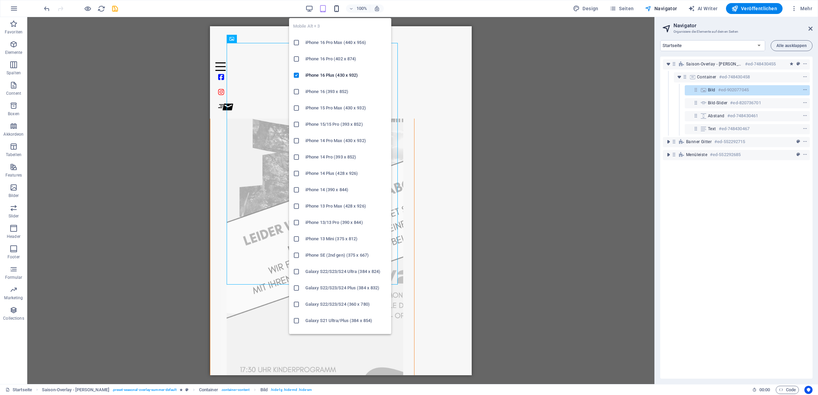
click at [337, 7] on icon "button" at bounding box center [337, 9] width 8 height 8
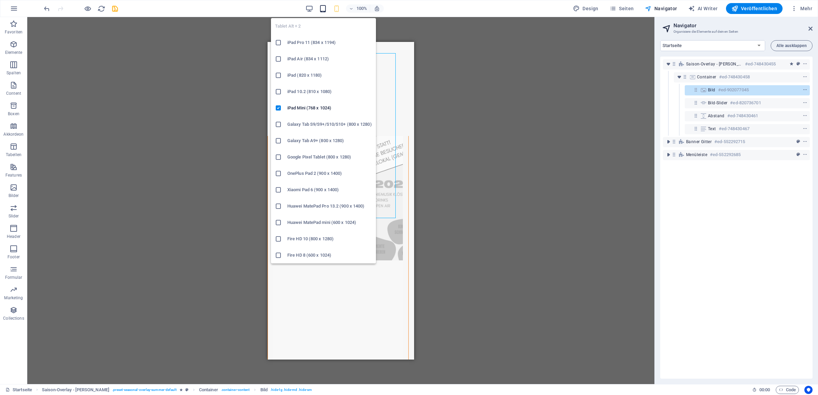
click at [324, 11] on icon "button" at bounding box center [323, 9] width 8 height 8
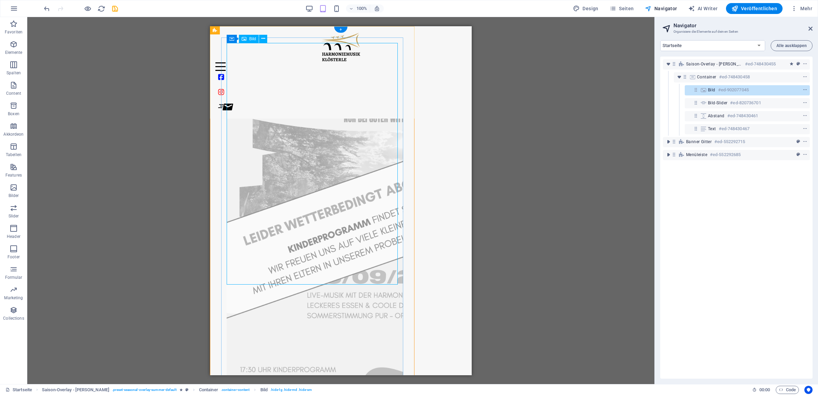
click at [251, 101] on figure at bounding box center [312, 228] width 171 height 370
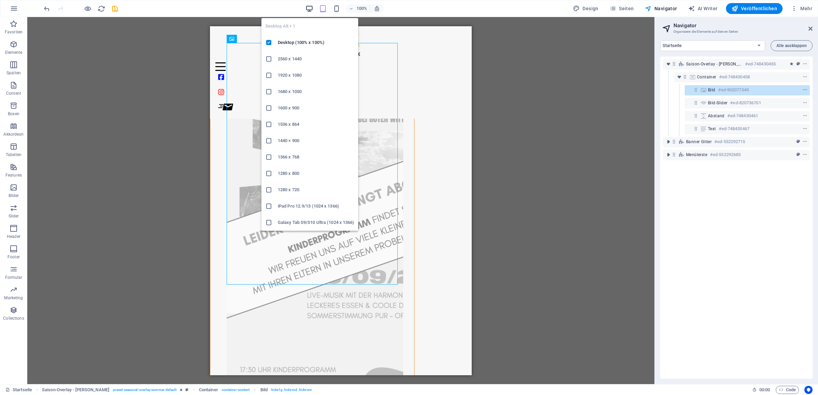
click at [310, 8] on icon "button" at bounding box center [309, 9] width 8 height 8
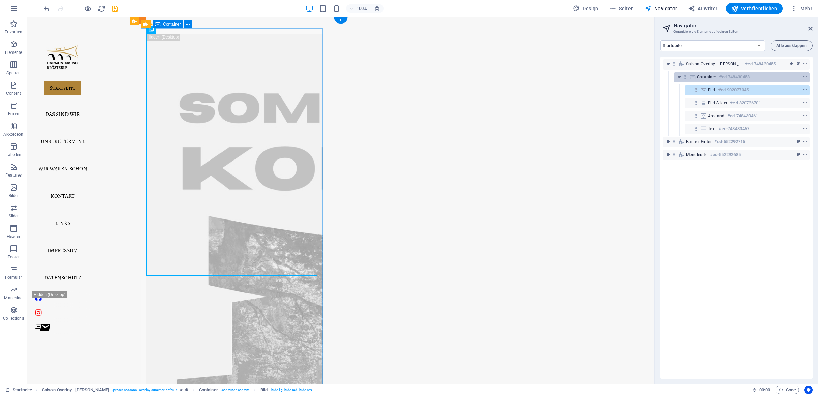
click at [729, 77] on h6 "#ed-748430458" at bounding box center [734, 77] width 31 height 8
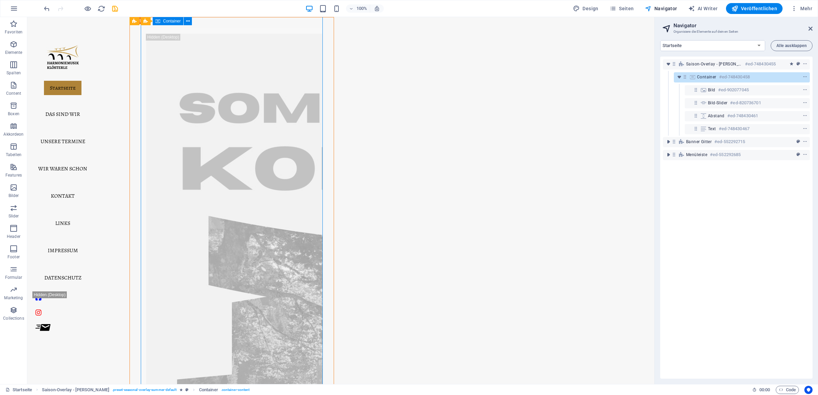
scroll to position [83, 0]
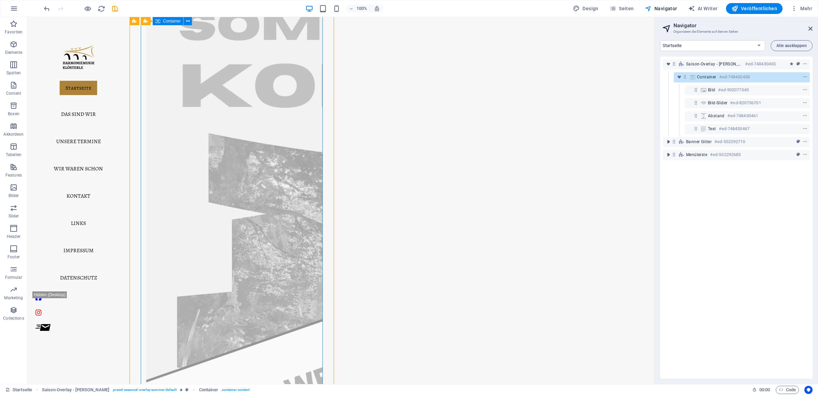
click at [794, 76] on div at bounding box center [792, 77] width 32 height 8
click at [803, 75] on icon "context-menu" at bounding box center [805, 77] width 5 height 5
click at [802, 77] on span "context-menu" at bounding box center [805, 77] width 7 height 5
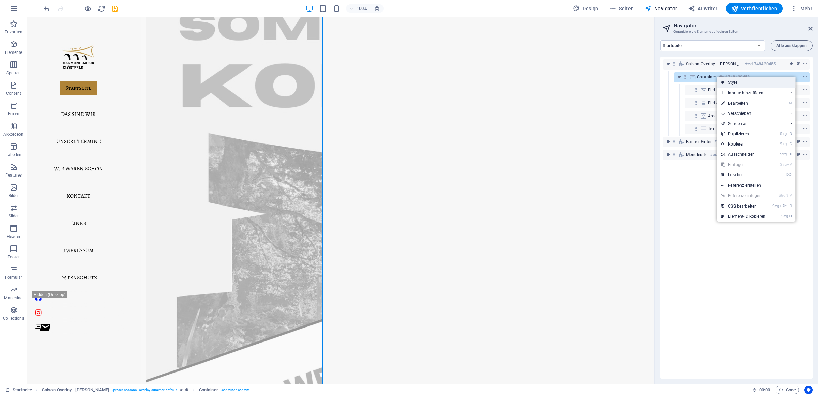
click at [778, 80] on link "Style" at bounding box center [756, 82] width 78 height 10
select select "px"
select select "rem"
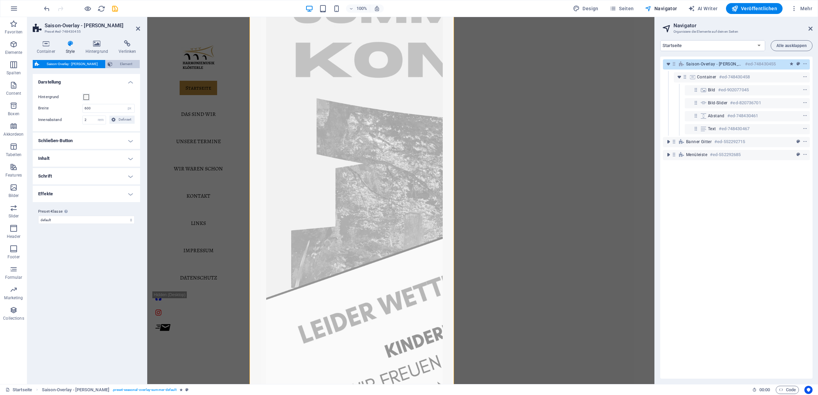
click at [124, 64] on span "Element" at bounding box center [126, 64] width 23 height 8
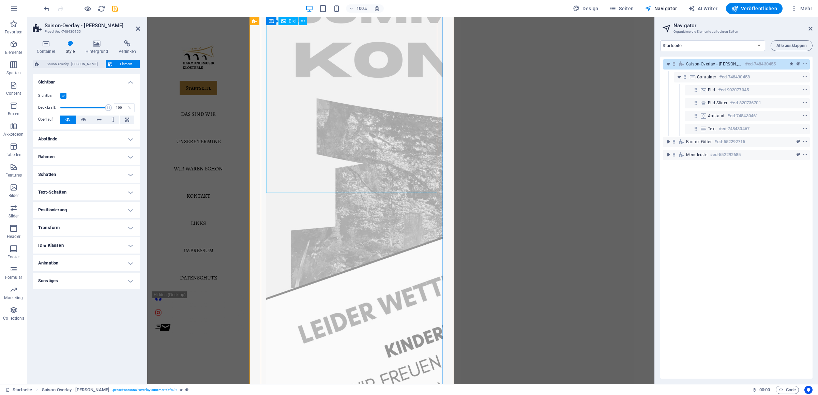
click at [340, 108] on figure at bounding box center [351, 309] width 171 height 717
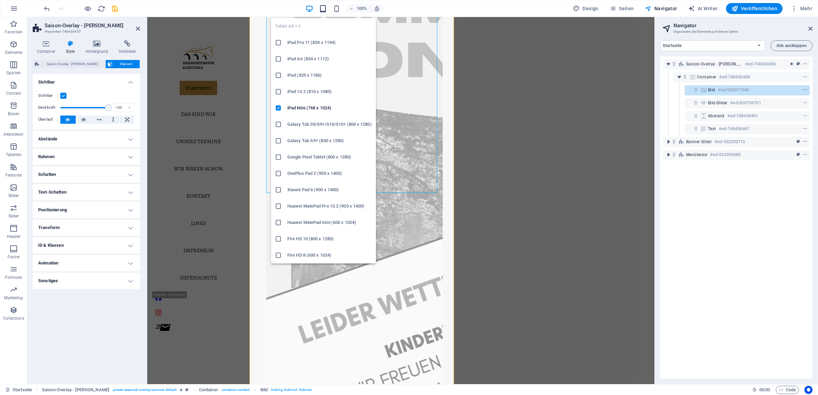
click at [325, 8] on icon "button" at bounding box center [323, 9] width 8 height 8
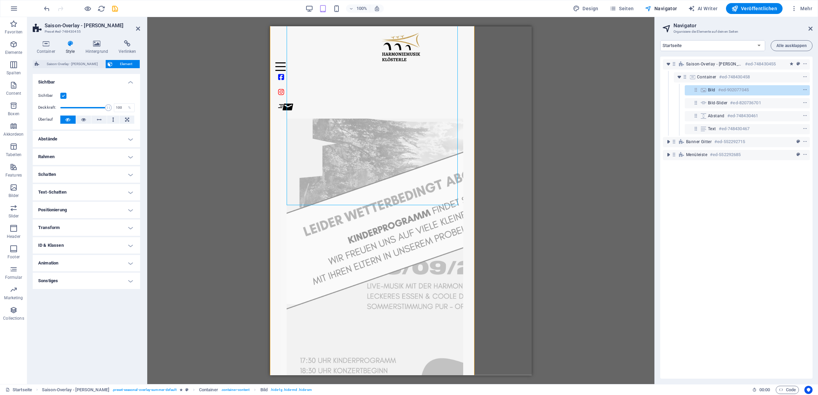
scroll to position [0, 0]
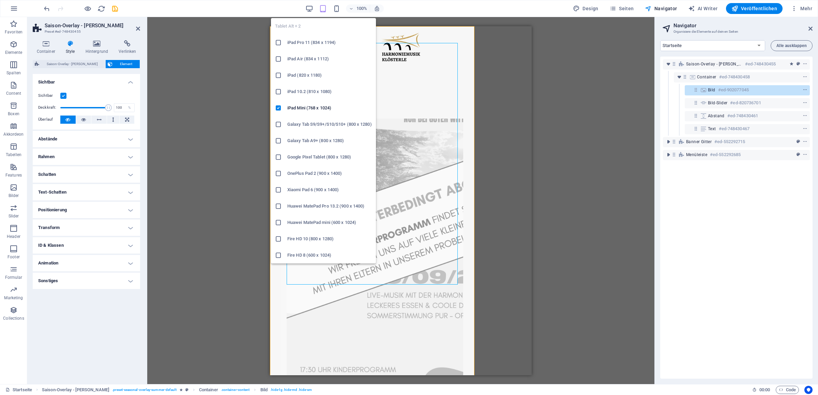
click at [323, 119] on li "Galaxy Tab S9/S9+/S10/S10+ (800 x 1280)" at bounding box center [323, 124] width 105 height 16
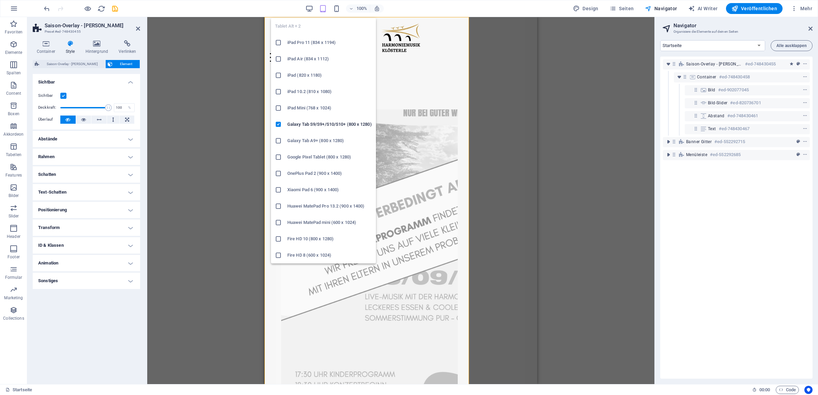
click at [324, 12] on icon "button" at bounding box center [323, 9] width 8 height 8
click at [322, 106] on h6 "iPad Mini (768 x 1024)" at bounding box center [329, 108] width 85 height 8
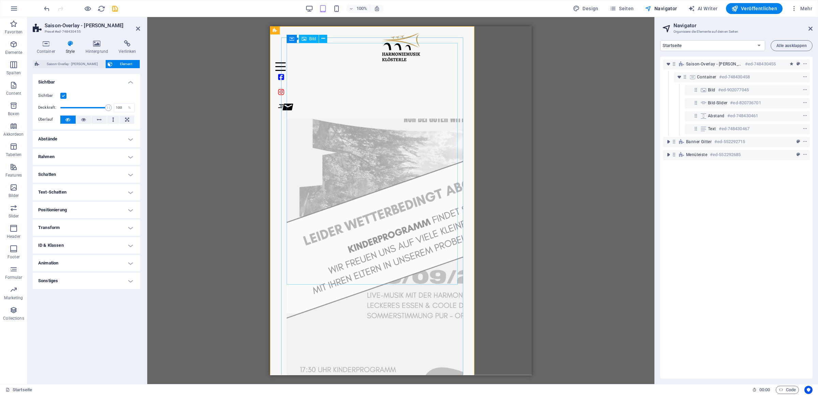
click at [346, 123] on figure at bounding box center [372, 228] width 171 height 370
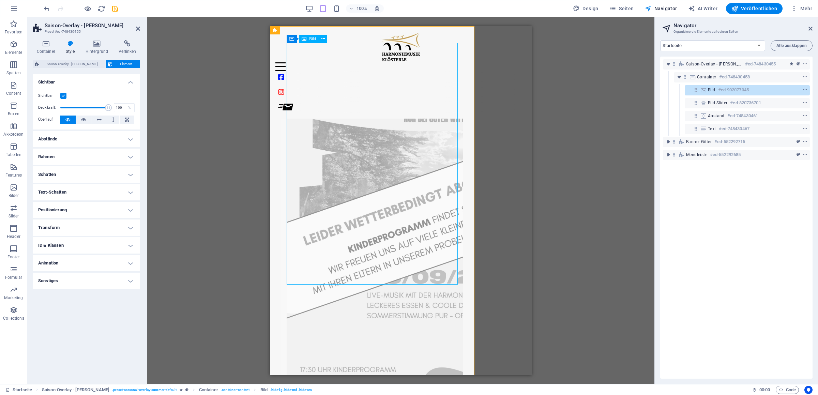
click at [351, 119] on figure at bounding box center [372, 228] width 171 height 370
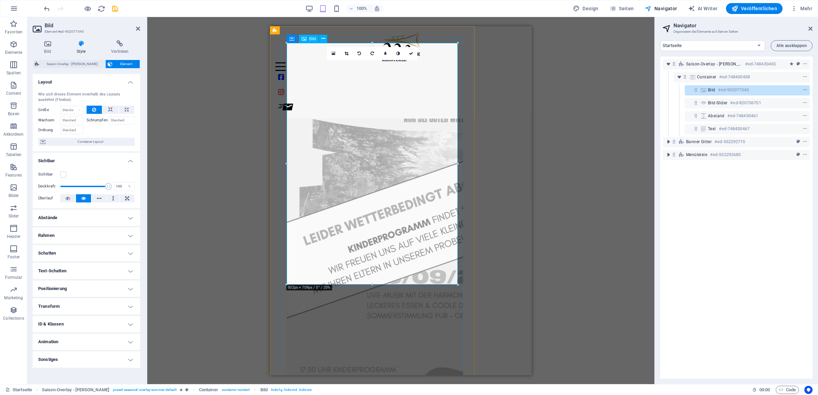
click at [304, 84] on figure at bounding box center [372, 228] width 171 height 370
click at [131, 218] on h4 "Abstände" at bounding box center [86, 218] width 107 height 16
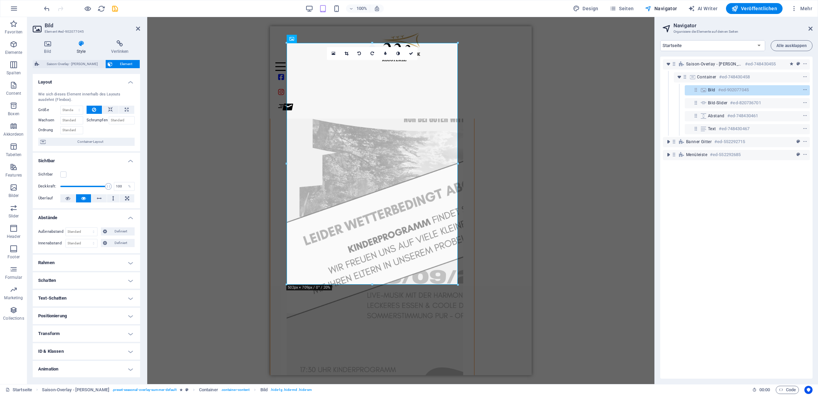
click at [122, 263] on h4 "Rahmen" at bounding box center [86, 263] width 107 height 16
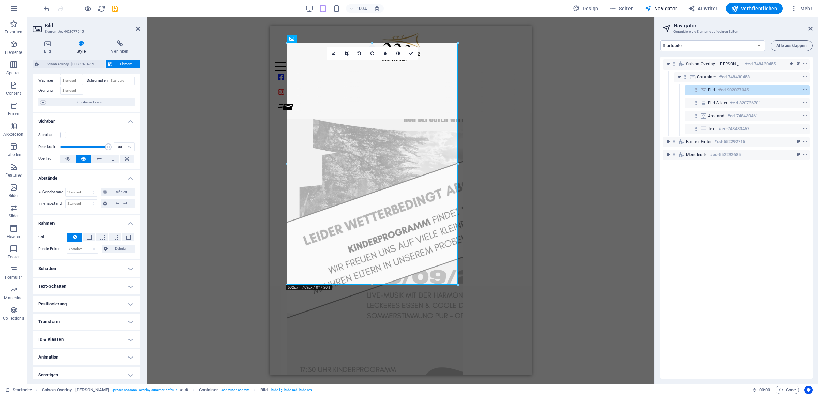
scroll to position [44, 0]
click at [126, 259] on h4 "Schatten" at bounding box center [86, 264] width 107 height 16
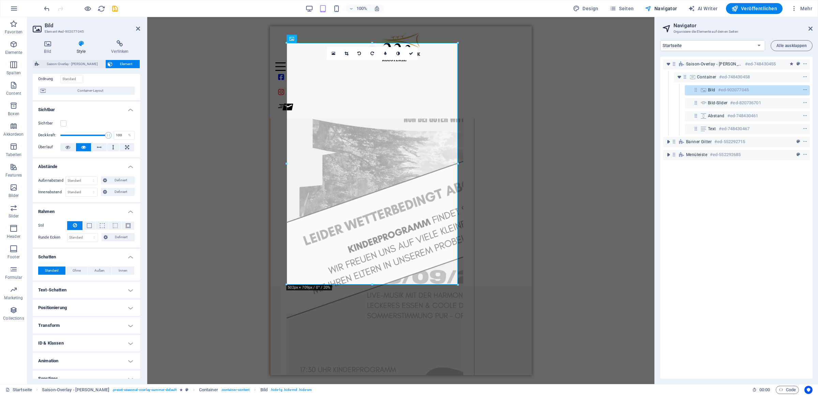
scroll to position [60, 0]
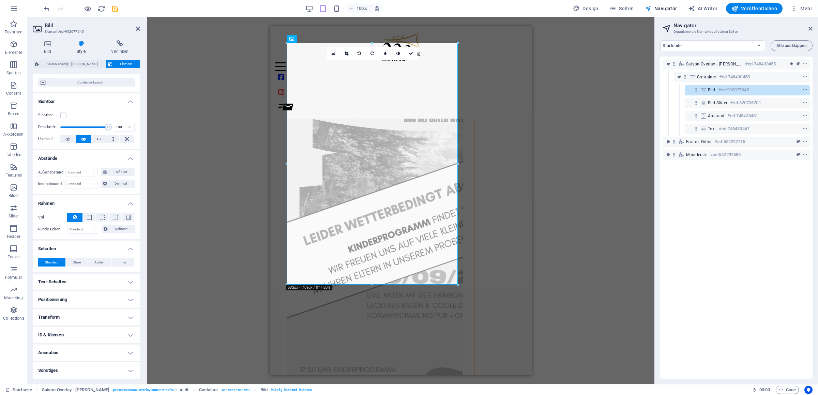
click at [120, 279] on h4 "Text-Schatten" at bounding box center [86, 282] width 107 height 16
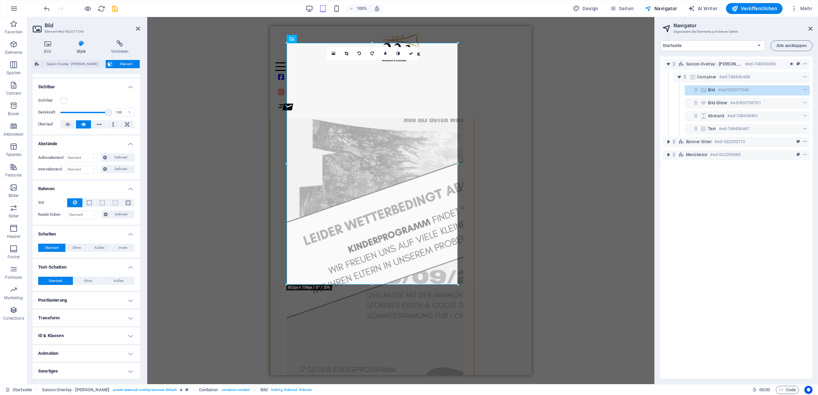
scroll to position [75, 0]
click at [129, 303] on h4 "Positionierung" at bounding box center [86, 299] width 107 height 16
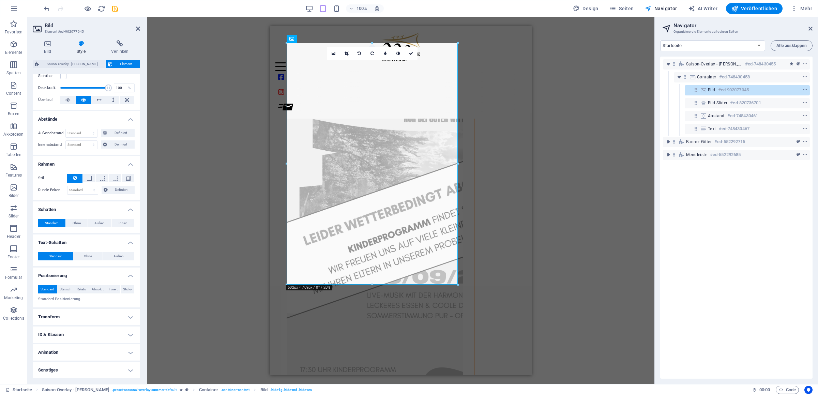
scroll to position [107, 0]
click at [125, 319] on h4 "Transform" at bounding box center [86, 317] width 107 height 16
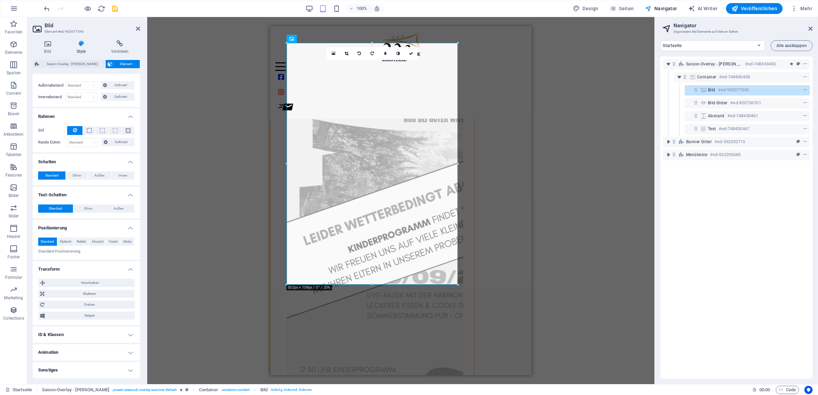
scroll to position [154, 0]
click at [121, 332] on h4 "ID & Klassen" at bounding box center [86, 335] width 107 height 16
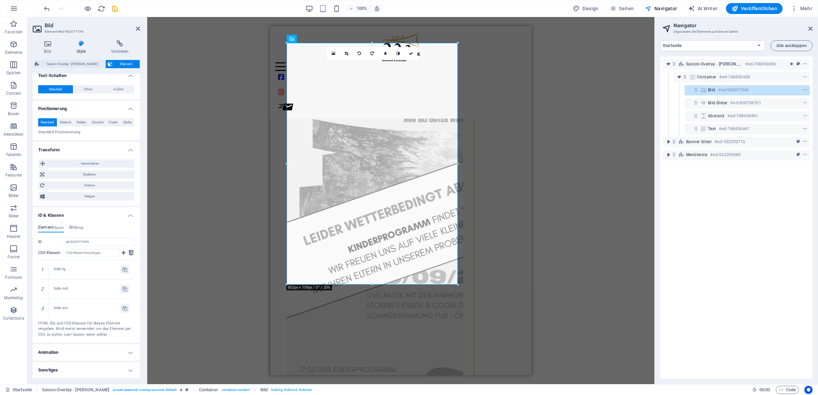
scroll to position [274, 0]
click at [122, 355] on h4 "Animation" at bounding box center [86, 352] width 107 height 16
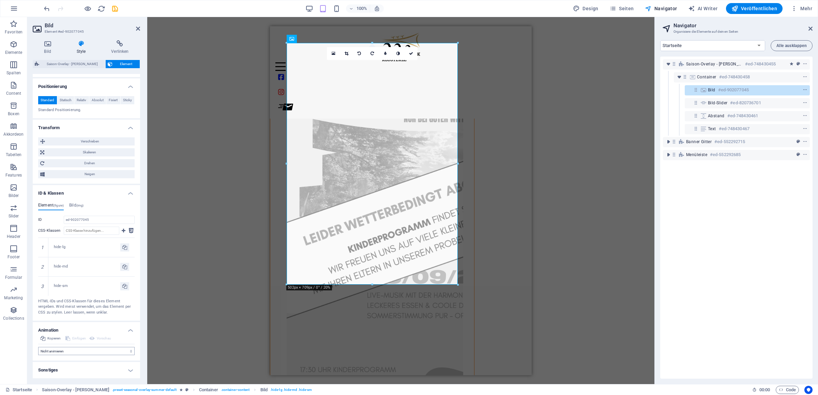
scroll to position [297, 0]
click at [122, 370] on h4 "Sonstiges" at bounding box center [86, 370] width 107 height 16
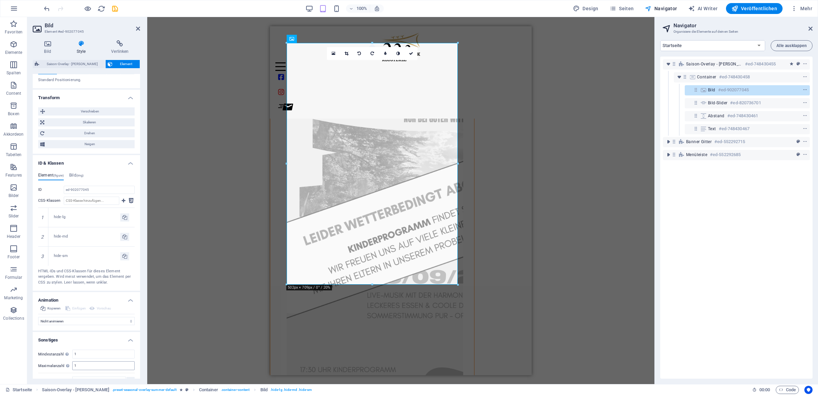
scroll to position [339, 0]
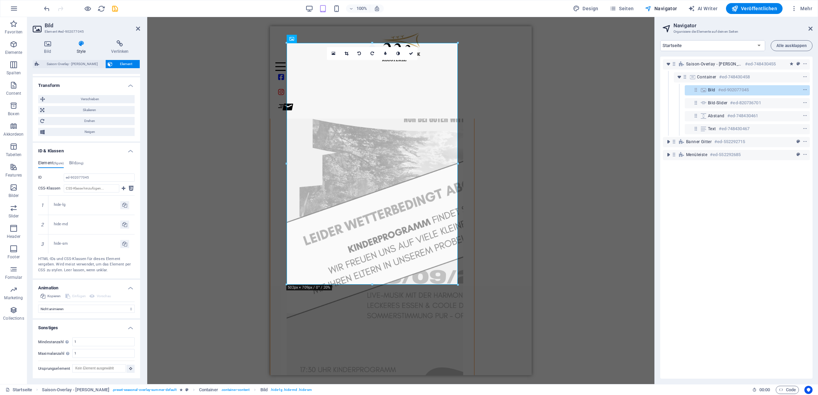
click at [121, 83] on h4 "Transform" at bounding box center [86, 83] width 107 height 12
click at [124, 85] on h4 "Positionierung" at bounding box center [86, 90] width 107 height 12
click at [124, 82] on h4 "Text-Schatten" at bounding box center [86, 81] width 107 height 12
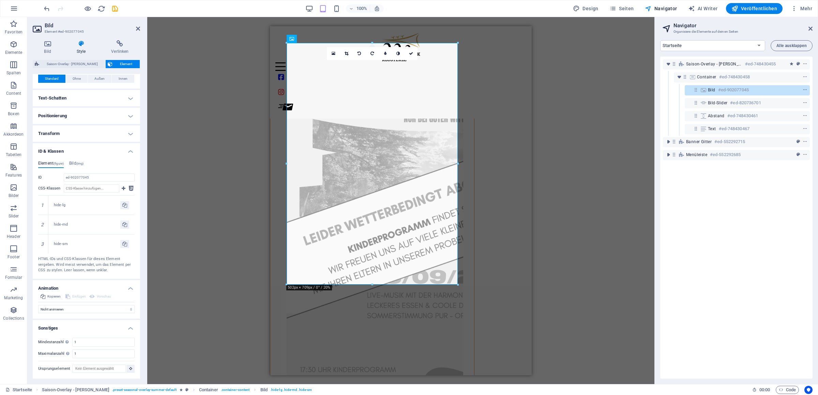
click at [122, 153] on h4 "ID & Klassen" at bounding box center [86, 149] width 107 height 12
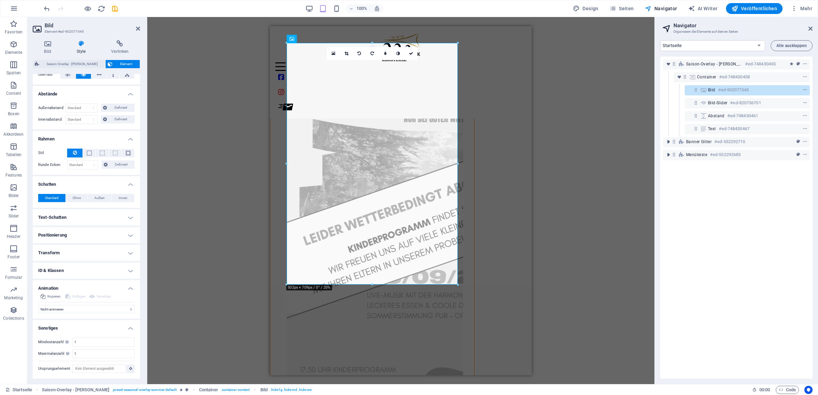
scroll to position [124, 0]
click at [124, 138] on h4 "Rahmen" at bounding box center [86, 137] width 107 height 12
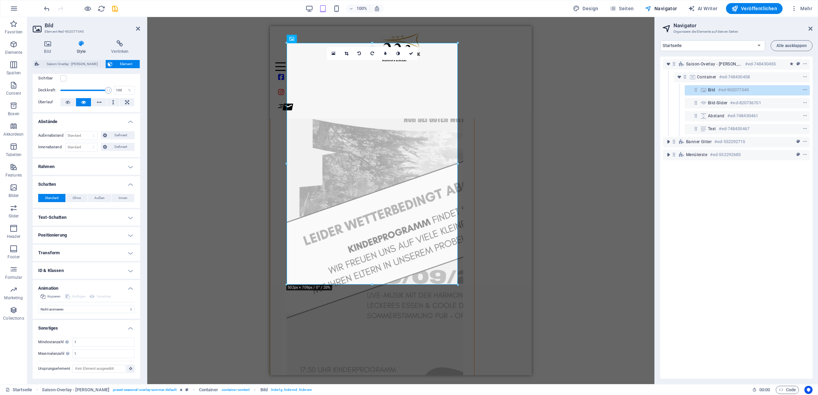
click at [121, 184] on h4 "Schatten" at bounding box center [86, 182] width 107 height 12
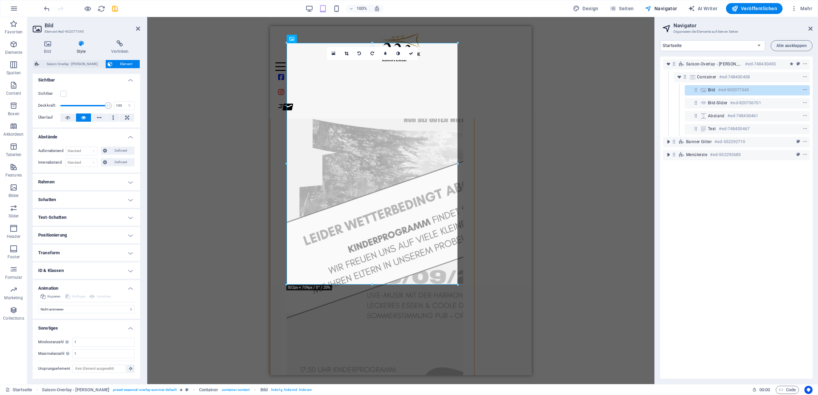
drag, startPoint x: 122, startPoint y: 134, endPoint x: 126, endPoint y: 118, distance: 16.9
click at [122, 133] on h4 "Abstände" at bounding box center [86, 135] width 107 height 12
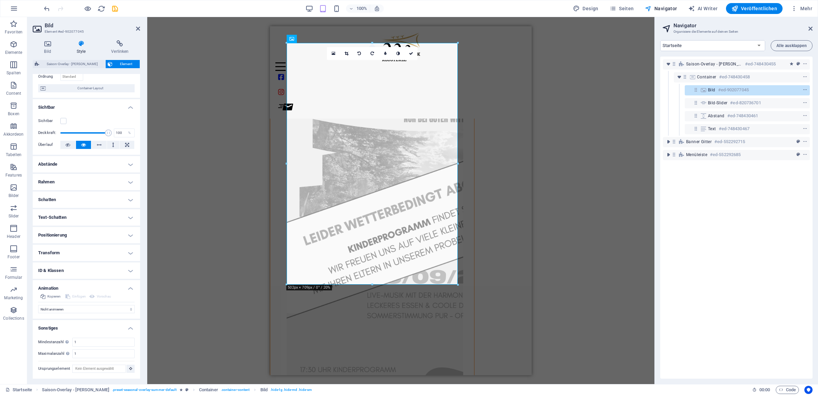
click at [121, 107] on h4 "Sichtbar" at bounding box center [86, 105] width 107 height 12
click at [122, 289] on h4 "Animation" at bounding box center [86, 286] width 107 height 12
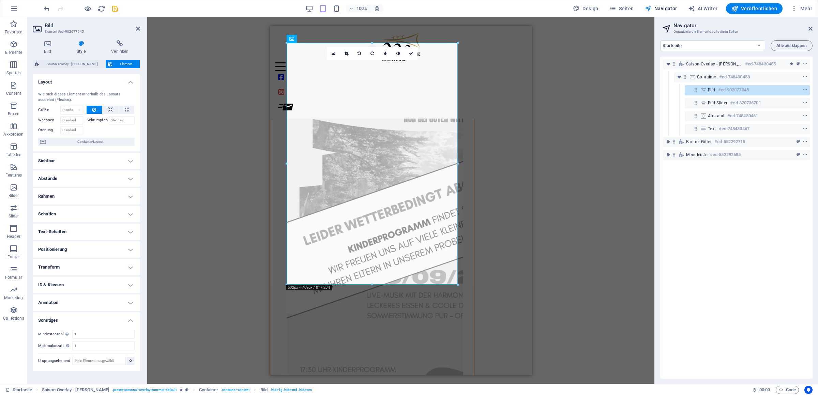
click at [127, 320] on h4 "Sonstiges" at bounding box center [86, 318] width 107 height 12
click at [130, 79] on h4 "Layout" at bounding box center [86, 80] width 107 height 12
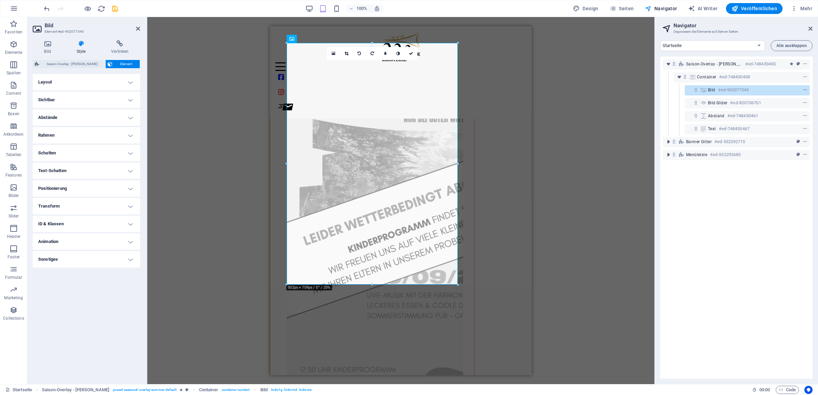
click at [129, 80] on h4 "Layout" at bounding box center [86, 82] width 107 height 16
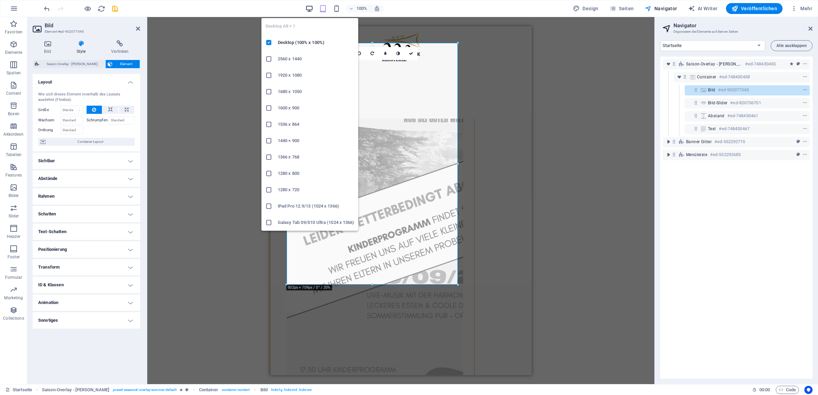
click at [310, 5] on icon "button" at bounding box center [309, 9] width 8 height 8
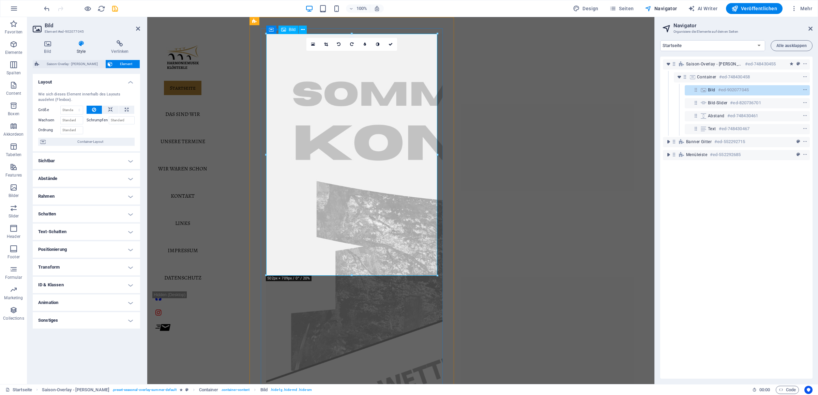
click at [414, 197] on figure at bounding box center [351, 392] width 171 height 717
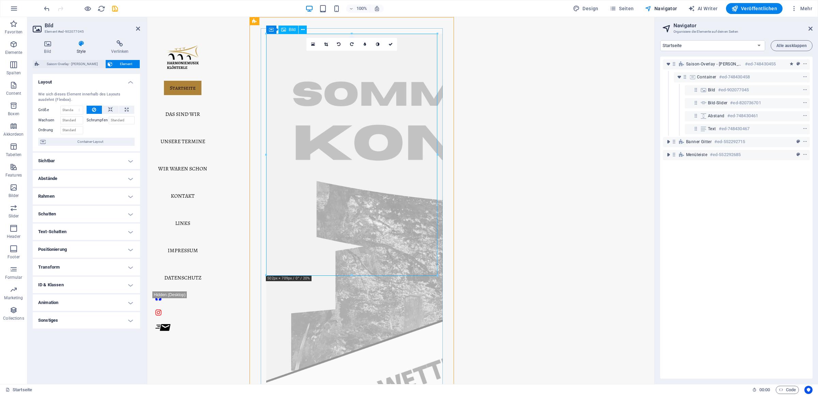
click at [407, 222] on figure at bounding box center [351, 392] width 171 height 717
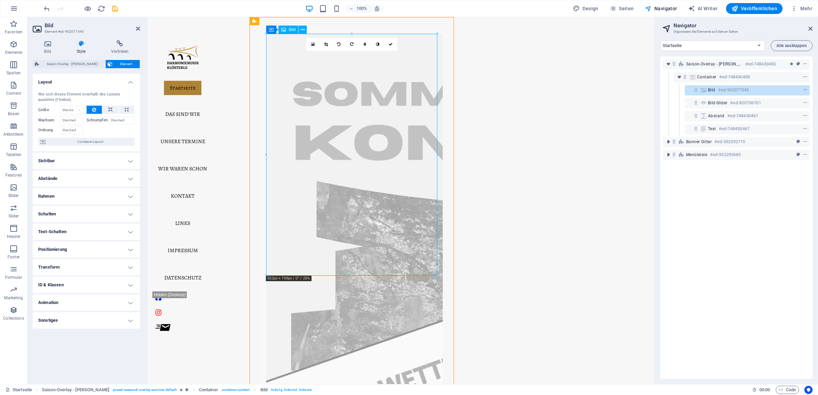
click at [407, 213] on figure at bounding box center [351, 392] width 171 height 717
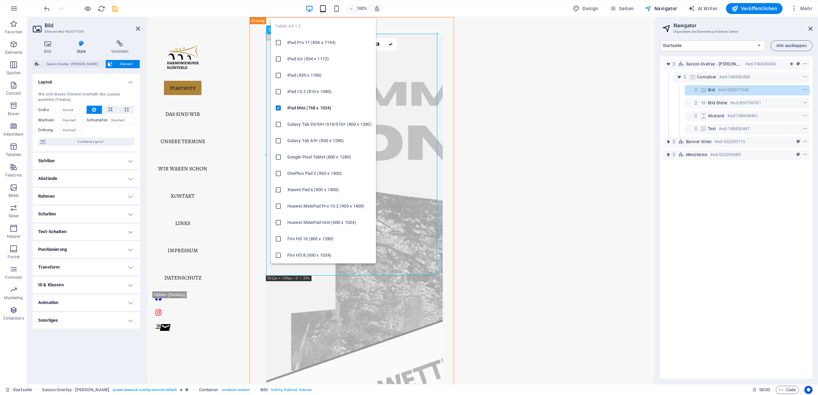
click at [325, 10] on icon "button" at bounding box center [323, 9] width 8 height 8
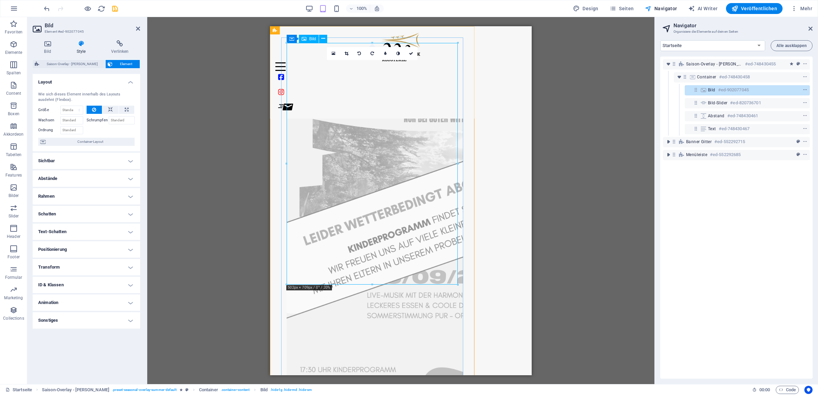
click at [449, 227] on figure at bounding box center [372, 228] width 171 height 370
click at [444, 223] on figure at bounding box center [372, 228] width 171 height 370
click at [758, 102] on h6 "#ed-820736701" at bounding box center [745, 103] width 31 height 8
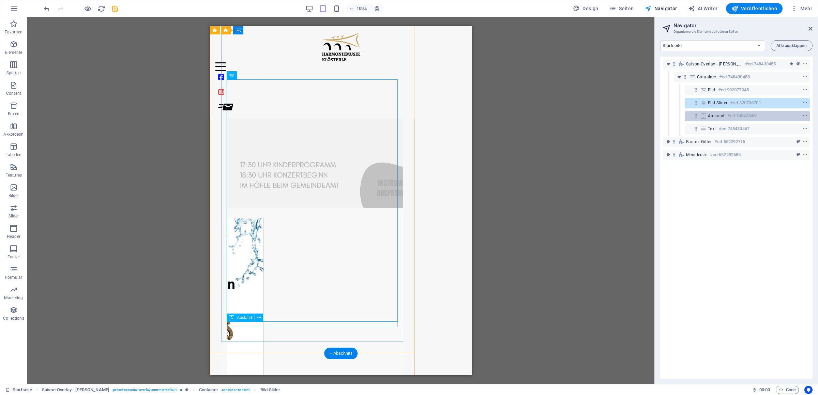
click at [741, 116] on h6 "#ed-748430461" at bounding box center [742, 116] width 31 height 8
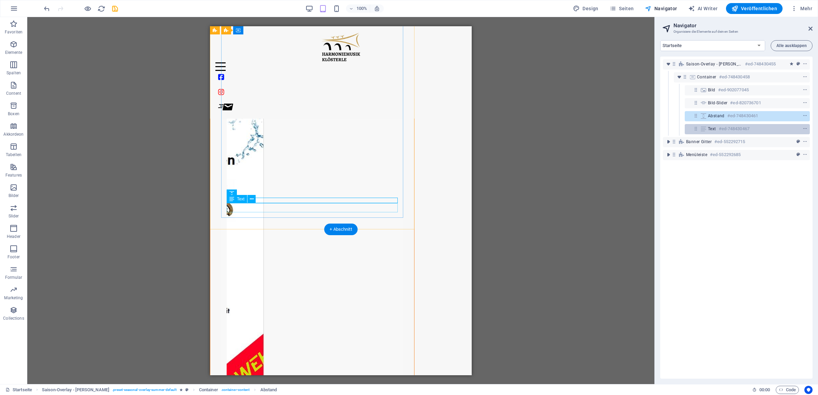
click at [731, 130] on h6 "#ed-748430467" at bounding box center [734, 129] width 31 height 8
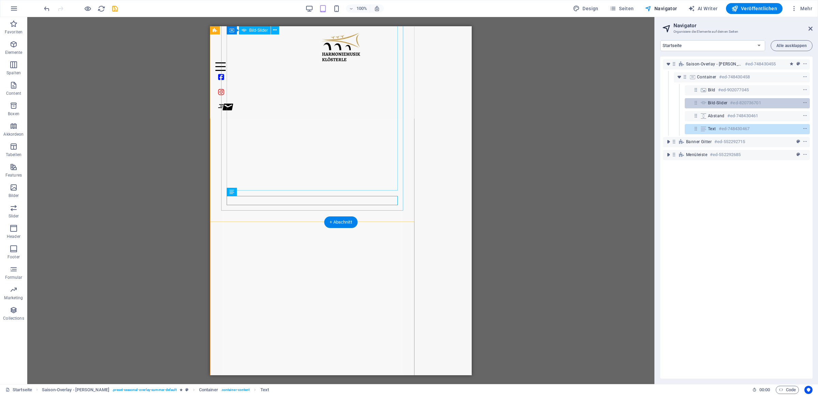
click at [739, 99] on h6 "#ed-820736701" at bounding box center [745, 103] width 31 height 8
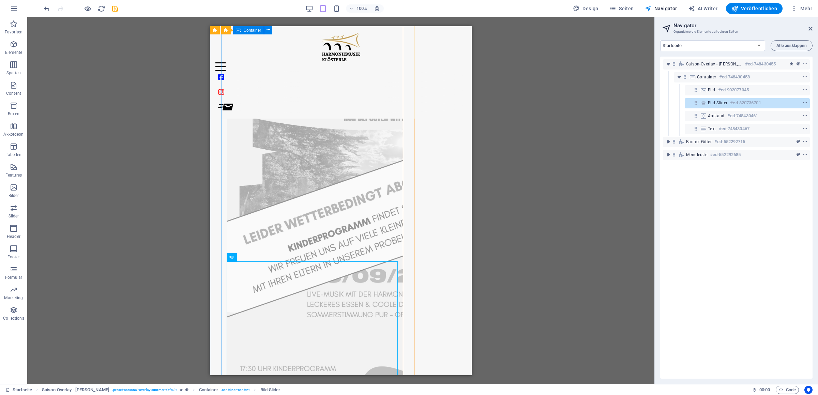
scroll to position [0, 0]
click at [387, 150] on figure at bounding box center [312, 228] width 171 height 370
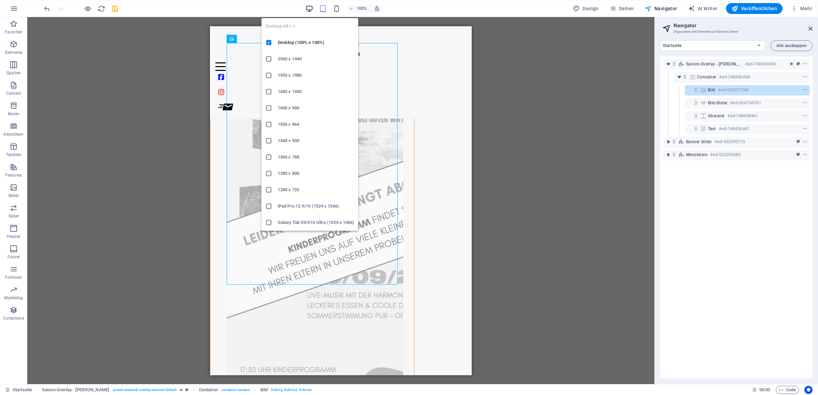
click at [310, 9] on icon "button" at bounding box center [309, 9] width 8 height 8
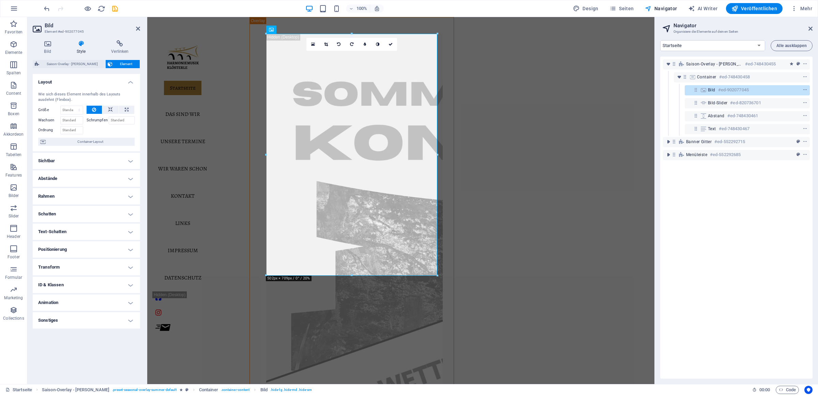
click at [133, 161] on h4 "Sichtbar" at bounding box center [86, 161] width 107 height 16
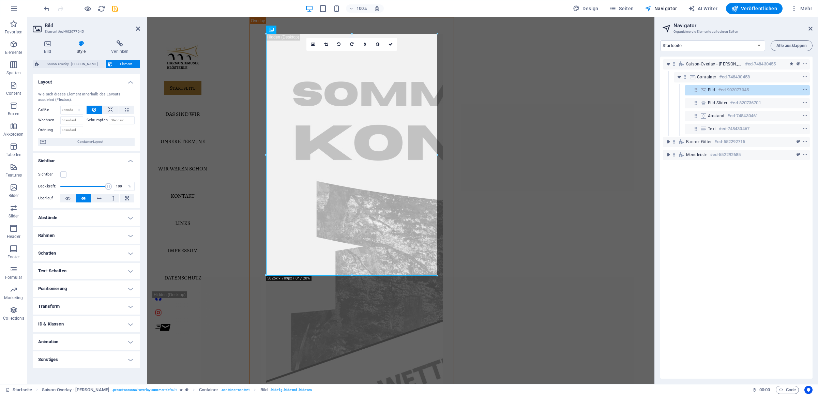
click at [131, 218] on h4 "Abstände" at bounding box center [86, 218] width 107 height 16
click at [121, 262] on h4 "Rahmen" at bounding box center [86, 263] width 107 height 16
click at [121, 309] on h4 "Schatten" at bounding box center [86, 308] width 107 height 16
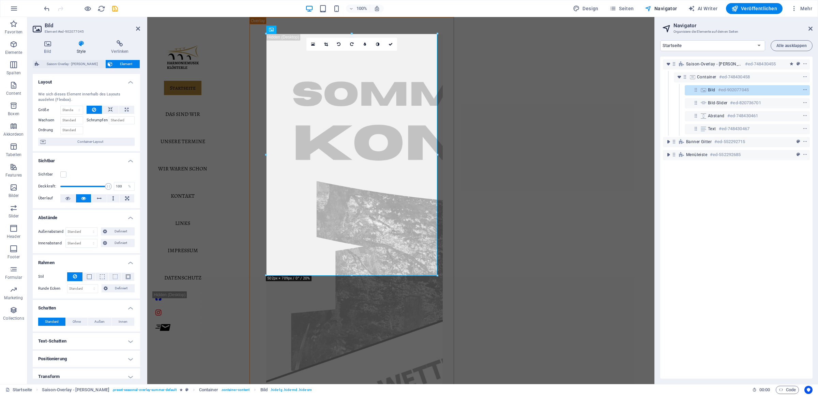
click at [121, 340] on h4 "Text-Schatten" at bounding box center [86, 341] width 107 height 16
click at [120, 340] on h4 "Text-Schatten" at bounding box center [86, 339] width 107 height 12
click at [123, 307] on h4 "Schatten" at bounding box center [86, 306] width 107 height 12
click at [122, 259] on h4 "Rahmen" at bounding box center [86, 261] width 107 height 12
click at [125, 216] on h4 "Abstände" at bounding box center [86, 216] width 107 height 12
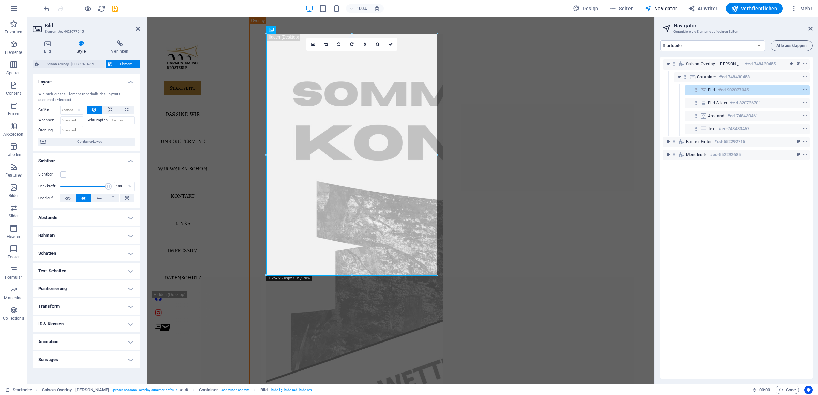
click at [134, 271] on h4 "Text-Schatten" at bounding box center [86, 271] width 107 height 16
click at [121, 273] on h4 "Text-Schatten" at bounding box center [86, 269] width 107 height 12
click at [132, 291] on h4 "Positionierung" at bounding box center [86, 289] width 107 height 16
click at [126, 287] on h4 "Positionierung" at bounding box center [86, 287] width 107 height 12
click at [126, 305] on h4 "Transform" at bounding box center [86, 306] width 107 height 16
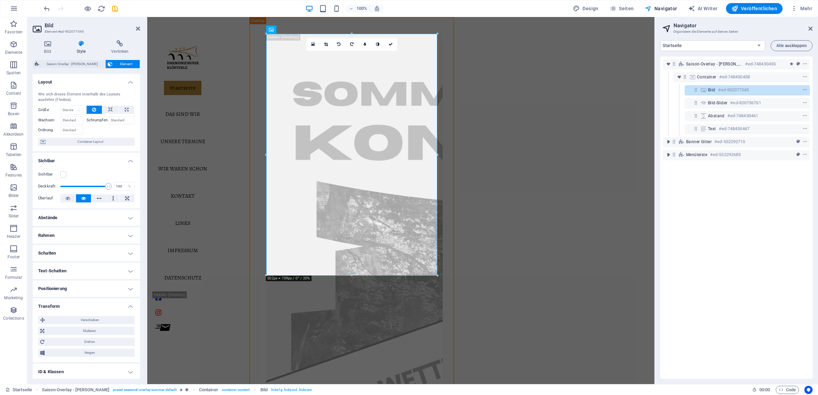
click at [125, 305] on h4 "Transform" at bounding box center [86, 304] width 107 height 12
click at [127, 324] on h4 "ID & Klassen" at bounding box center [86, 324] width 107 height 16
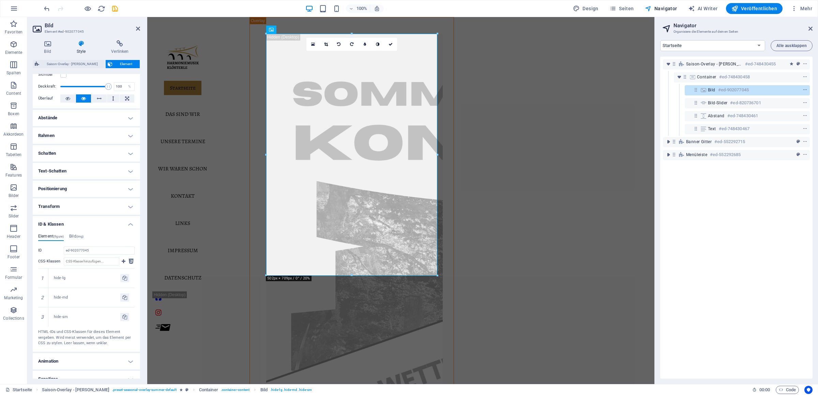
scroll to position [108, 0]
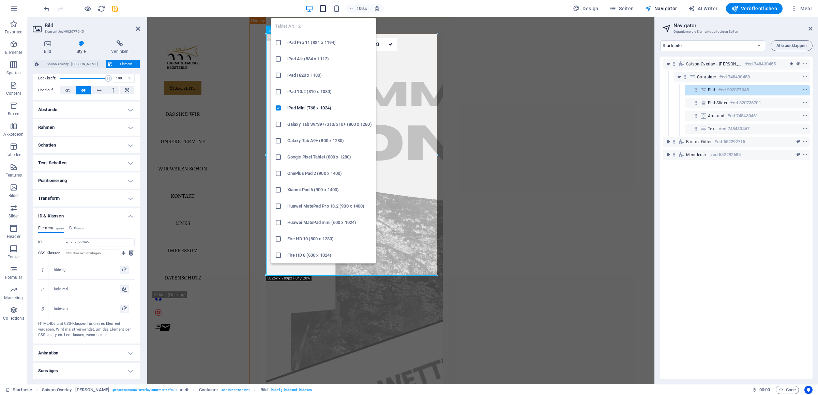
click at [326, 5] on icon "button" at bounding box center [323, 9] width 8 height 8
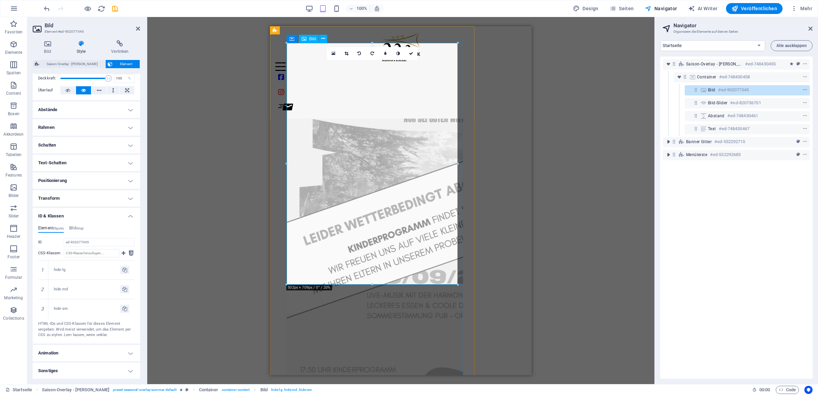
click at [342, 186] on figure at bounding box center [372, 228] width 171 height 370
click at [343, 186] on figure at bounding box center [372, 228] width 171 height 370
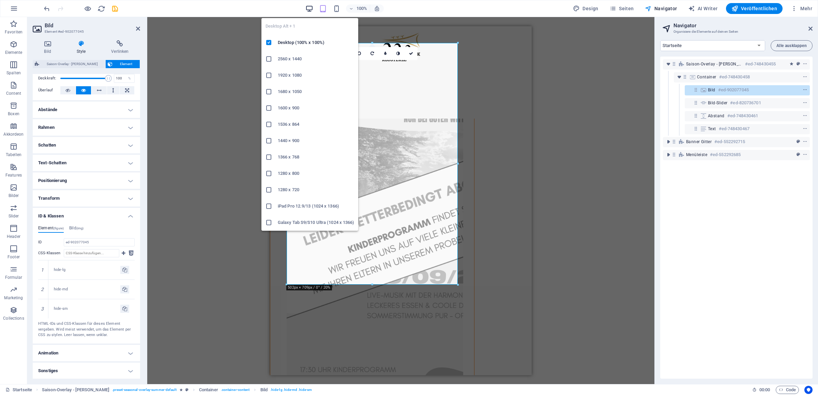
click at [313, 7] on icon "button" at bounding box center [309, 9] width 8 height 8
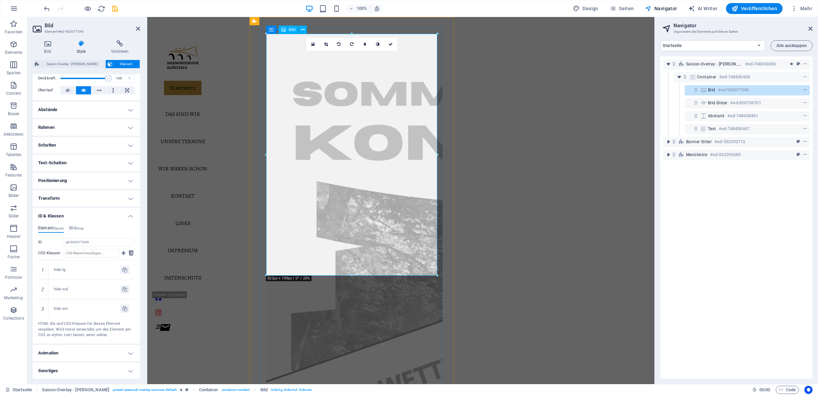
click at [385, 179] on figure at bounding box center [351, 392] width 171 height 717
click at [386, 178] on figure at bounding box center [351, 392] width 171 height 717
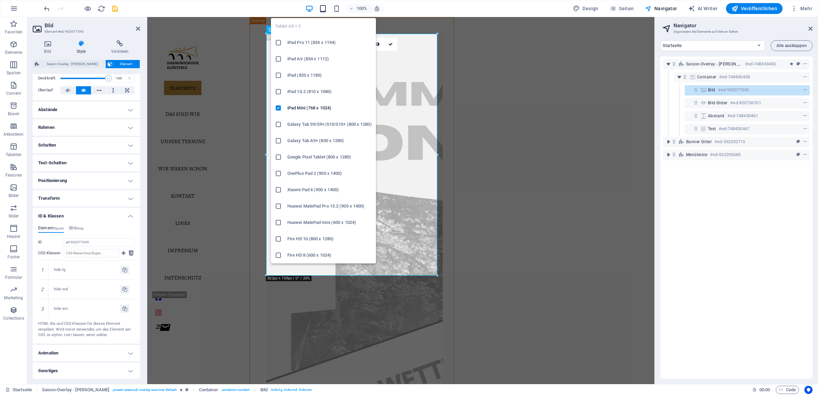
click at [327, 10] on icon "button" at bounding box center [323, 9] width 8 height 8
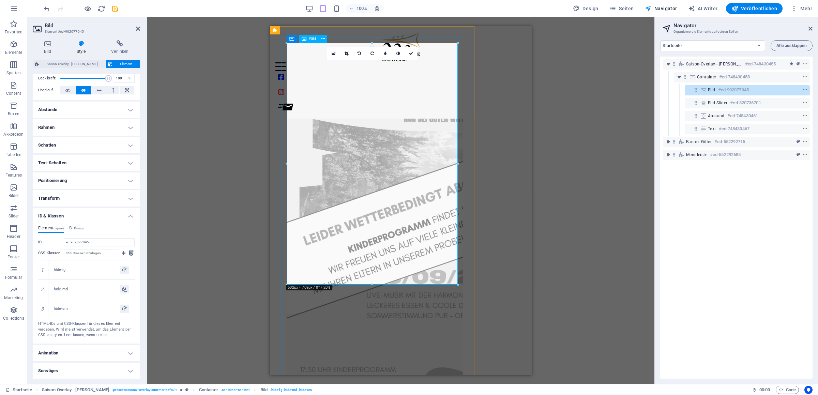
click at [404, 173] on figure at bounding box center [372, 228] width 171 height 370
click at [407, 169] on figure at bounding box center [372, 228] width 171 height 370
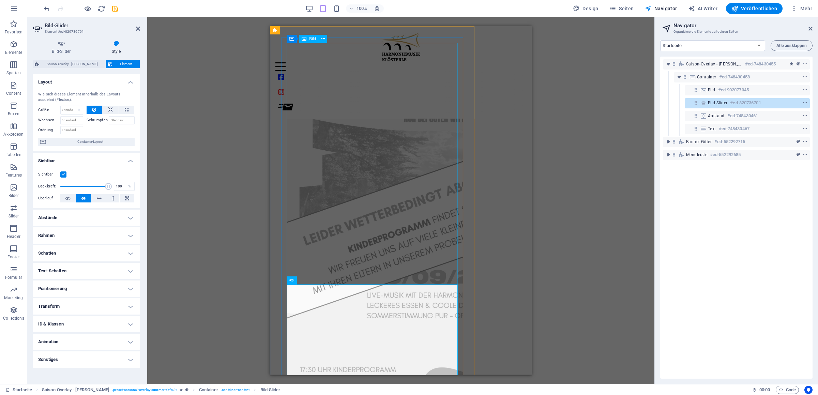
click at [408, 203] on figure at bounding box center [372, 228] width 171 height 370
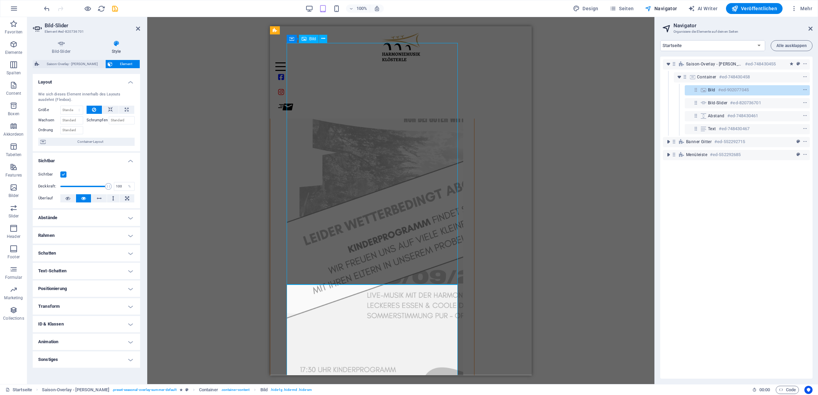
click at [408, 203] on figure at bounding box center [372, 228] width 171 height 370
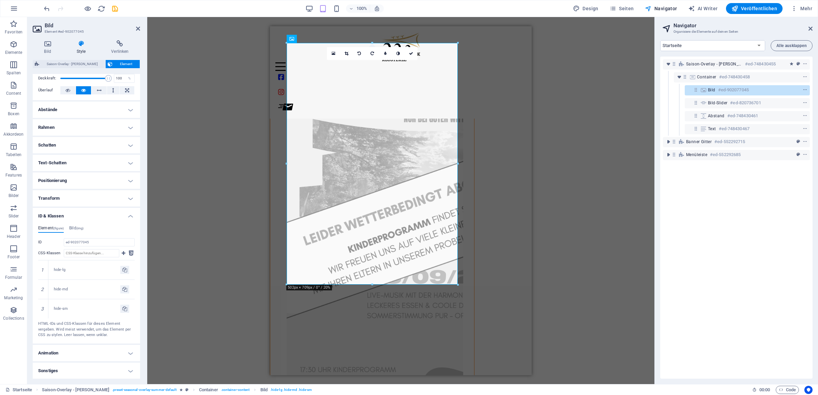
click at [89, 349] on h4 "Animation" at bounding box center [86, 353] width 107 height 16
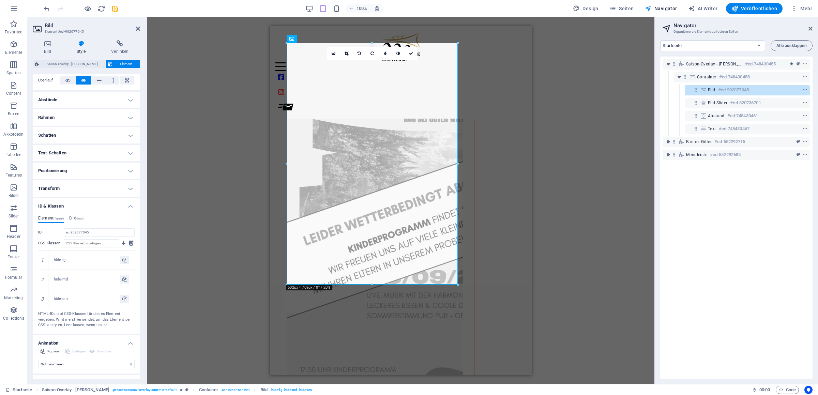
scroll to position [131, 0]
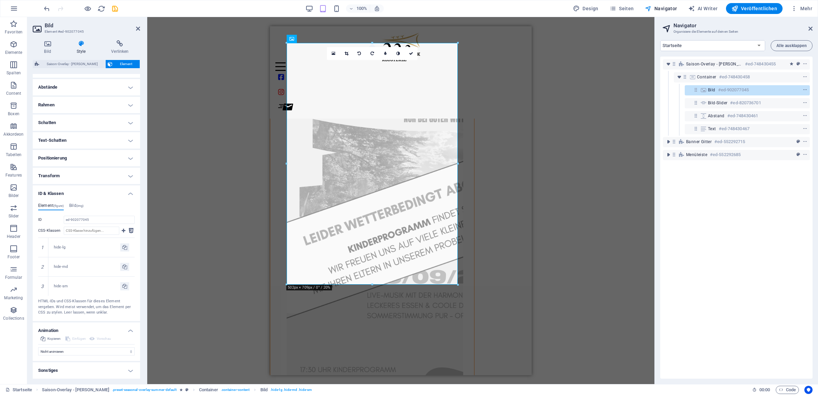
click at [107, 369] on h4 "Sonstiges" at bounding box center [86, 370] width 107 height 16
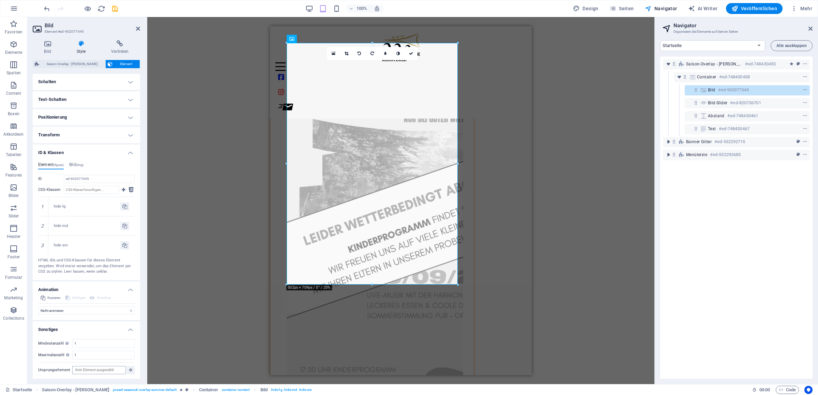
scroll to position [173, 0]
click at [104, 327] on h4 "Sonstiges" at bounding box center [86, 326] width 107 height 12
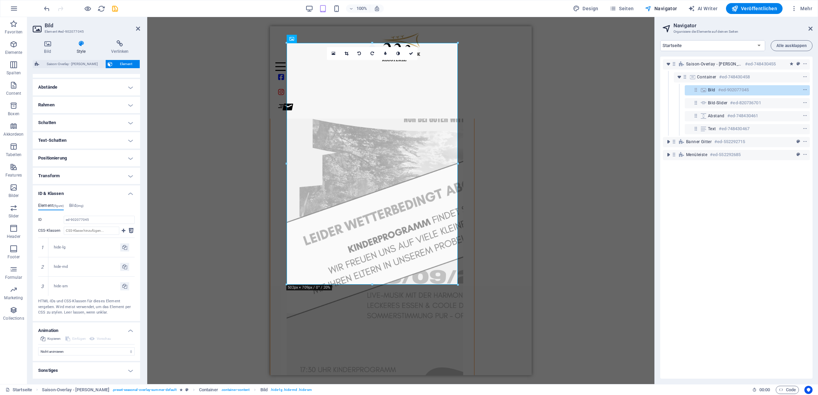
click at [101, 328] on h4 "Animation" at bounding box center [86, 328] width 107 height 12
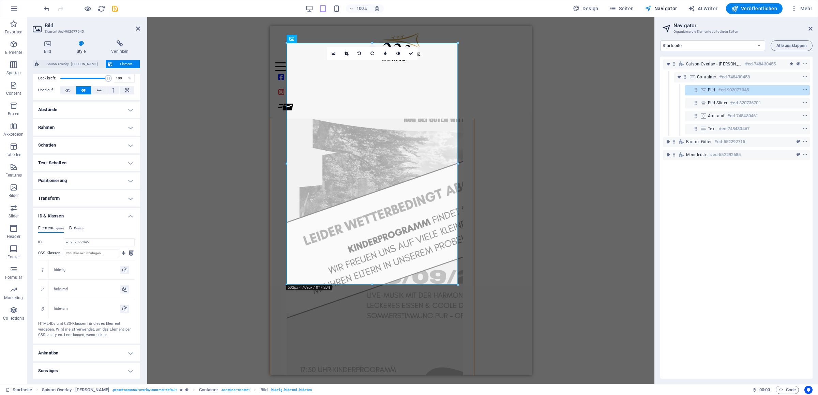
click at [77, 229] on h4 "Bild (img)" at bounding box center [76, 229] width 14 height 7
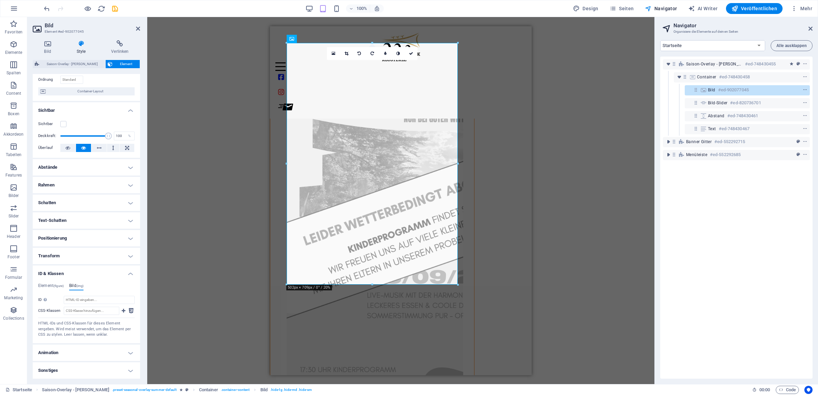
scroll to position [50, 0]
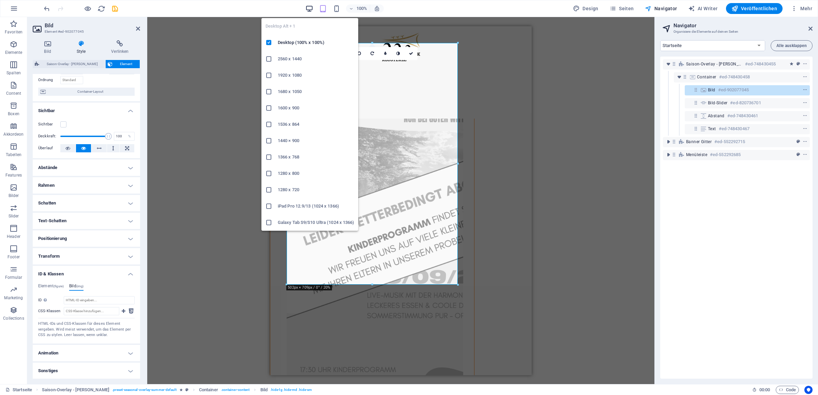
click at [310, 9] on icon "button" at bounding box center [309, 9] width 8 height 8
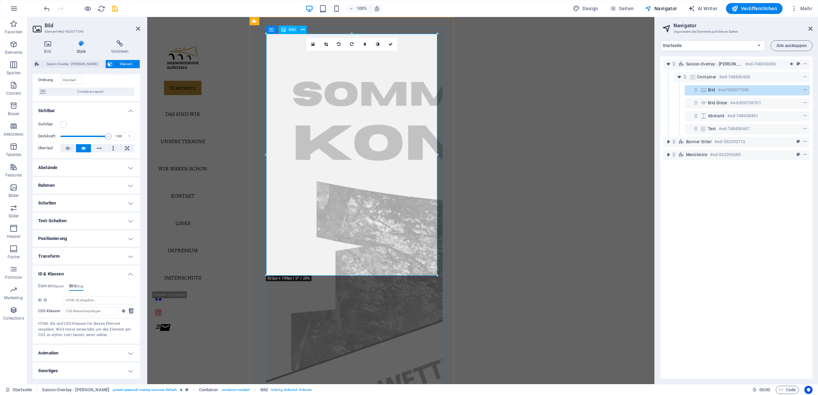
click at [338, 208] on figure at bounding box center [351, 392] width 171 height 717
click at [76, 286] on h4 "Bild (img)" at bounding box center [76, 287] width 14 height 7
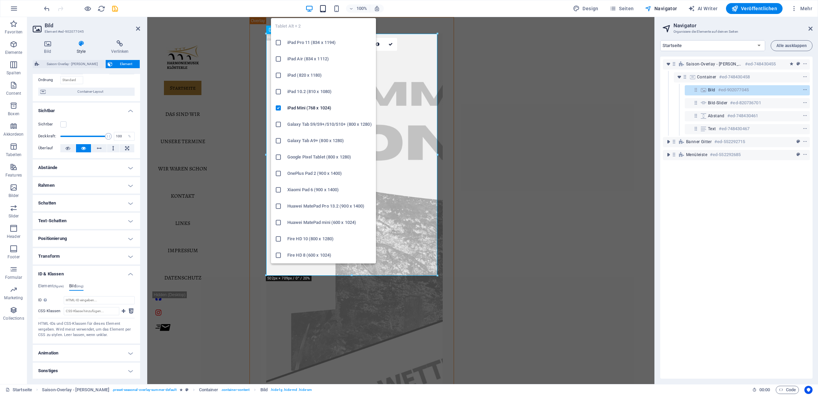
click at [324, 7] on icon "button" at bounding box center [323, 9] width 8 height 8
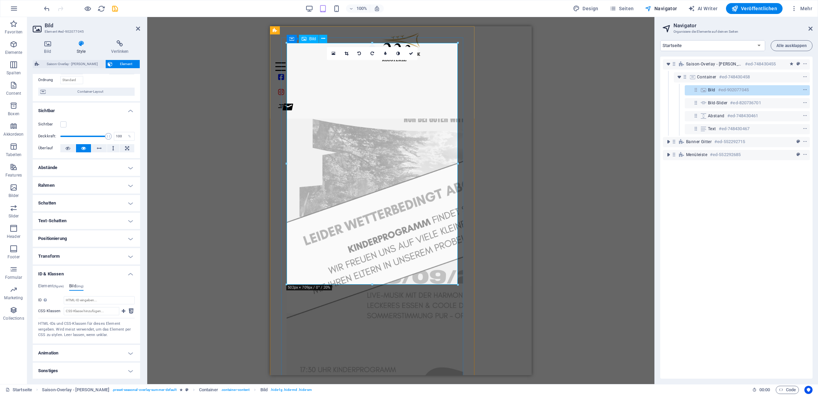
click at [397, 188] on figure at bounding box center [372, 228] width 171 height 370
click at [43, 286] on h4 "Element (figure)" at bounding box center [51, 287] width 26 height 7
click at [75, 286] on h4 "Bild (img)" at bounding box center [76, 287] width 14 height 7
click at [59, 284] on h4 "Element (figure)" at bounding box center [51, 287] width 26 height 7
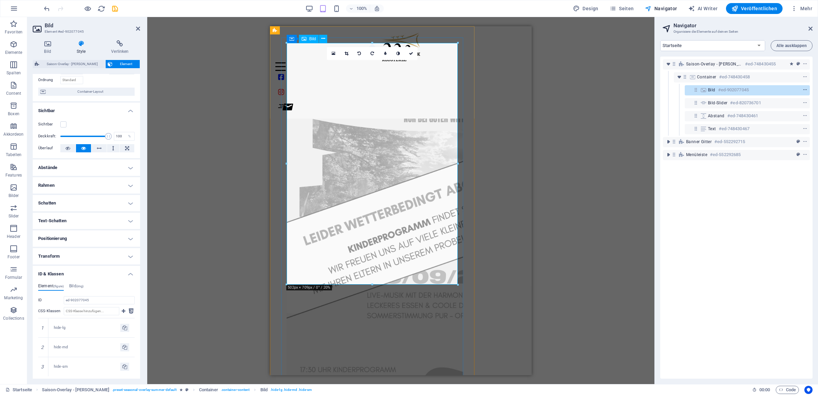
click at [803, 89] on icon "context-menu" at bounding box center [805, 90] width 5 height 5
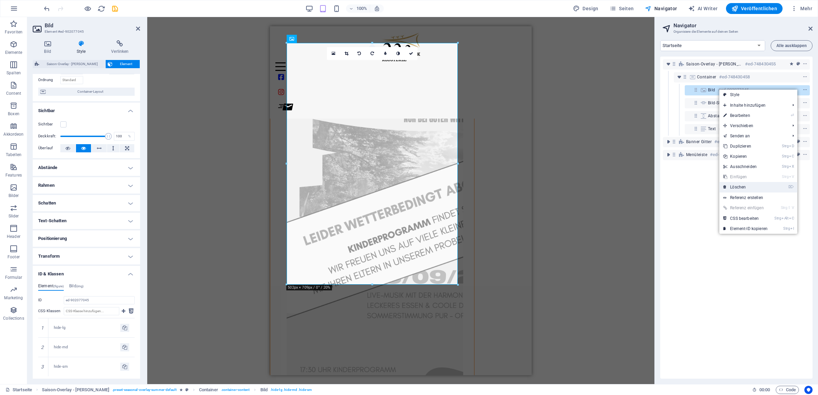
click at [736, 186] on link "⌦ Löschen" at bounding box center [745, 187] width 52 height 10
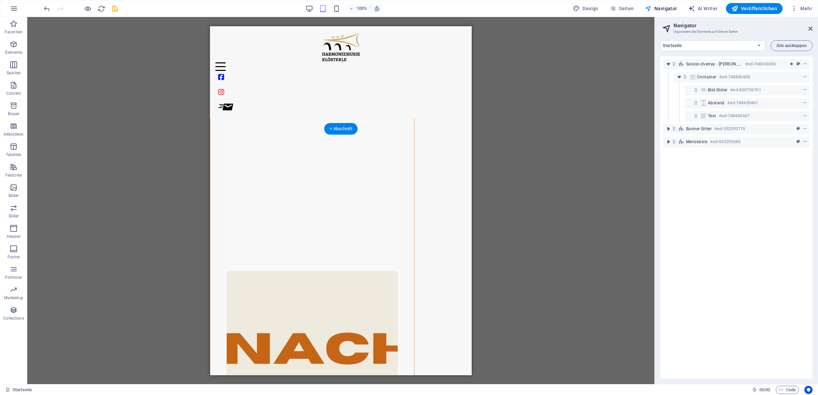
scroll to position [0, 0]
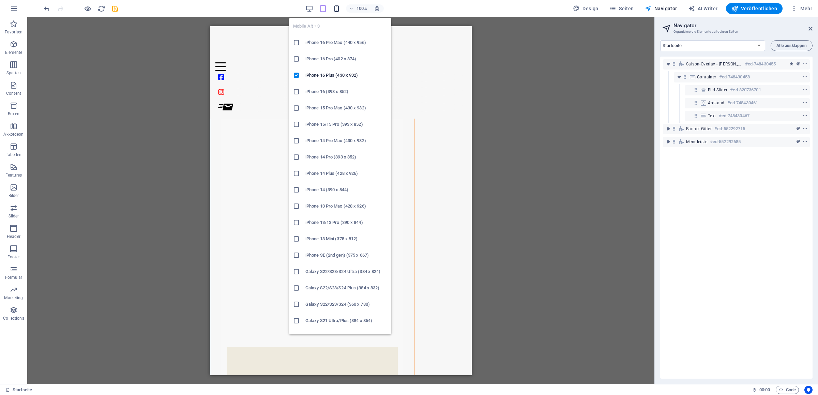
click at [340, 10] on span "button" at bounding box center [336, 9] width 8 height 8
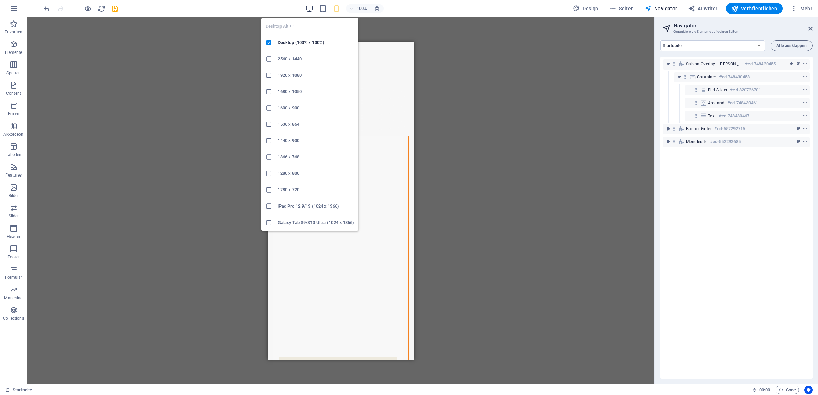
click at [310, 7] on icon "button" at bounding box center [309, 9] width 8 height 8
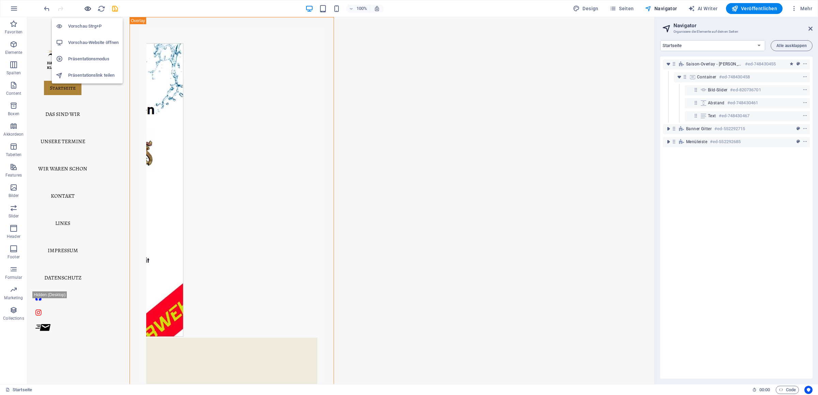
click at [91, 10] on icon "button" at bounding box center [88, 9] width 8 height 8
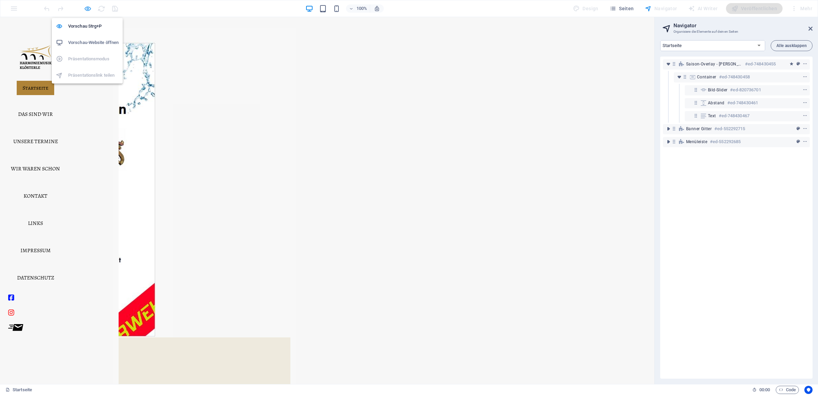
click at [88, 10] on icon "button" at bounding box center [88, 9] width 8 height 8
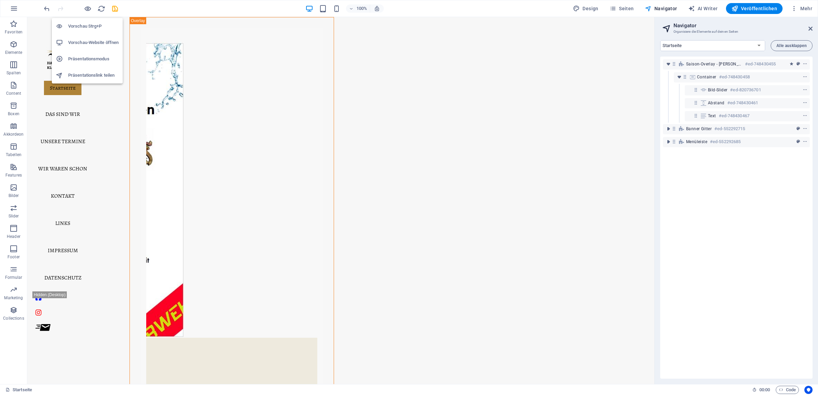
click at [87, 60] on h6 "Präsentationsmodus" at bounding box center [93, 59] width 50 height 8
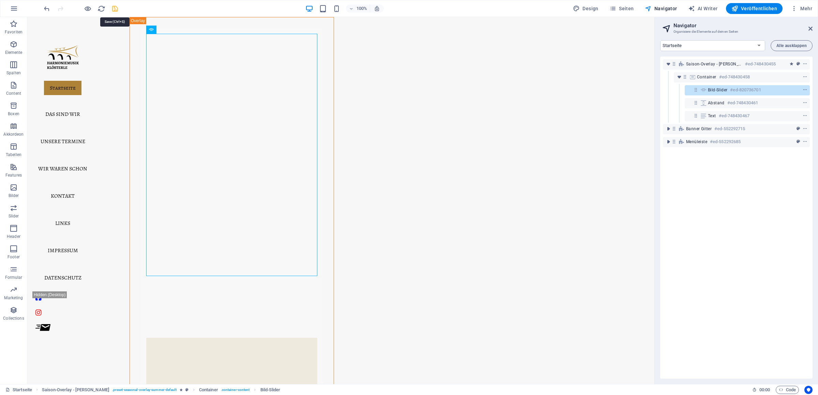
click at [117, 10] on icon "save" at bounding box center [115, 9] width 8 height 8
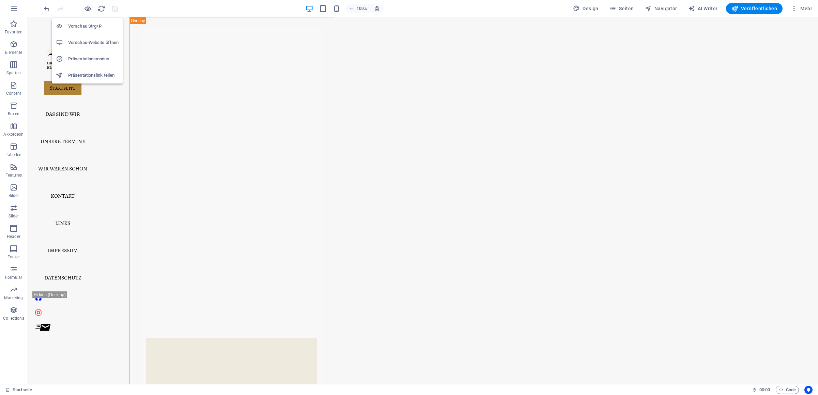
click at [88, 58] on h6 "Präsentationsmodus" at bounding box center [93, 59] width 50 height 8
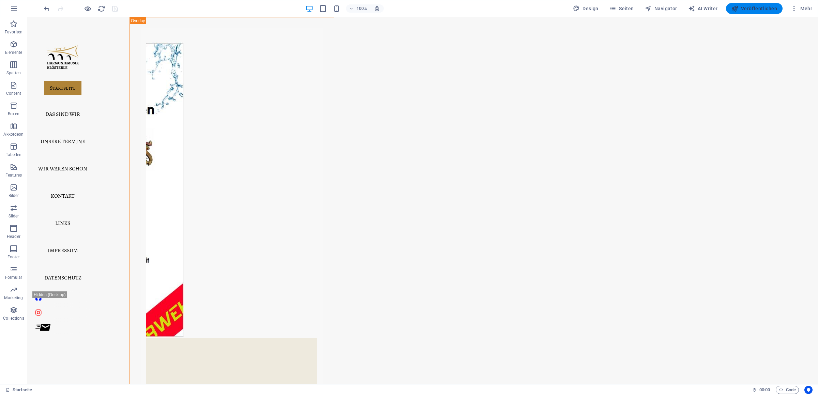
click at [760, 12] on span "Veröffentlichen" at bounding box center [754, 8] width 46 height 7
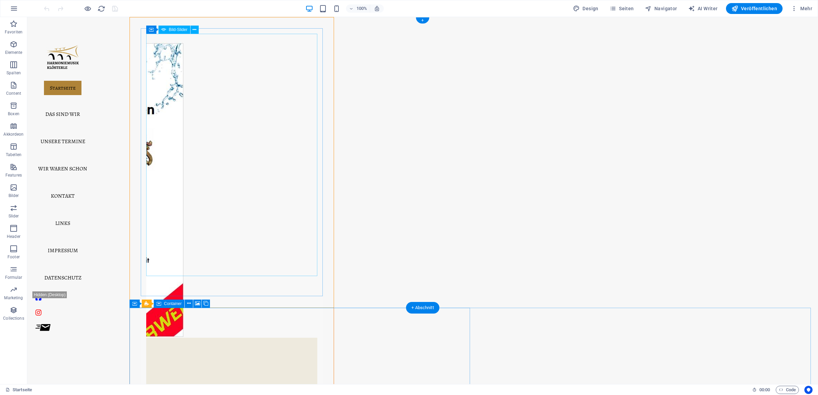
select select "ms"
select select "s"
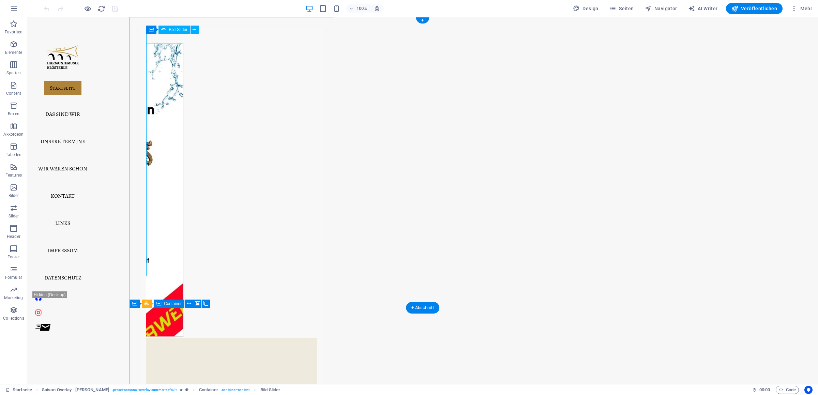
select select "progressive"
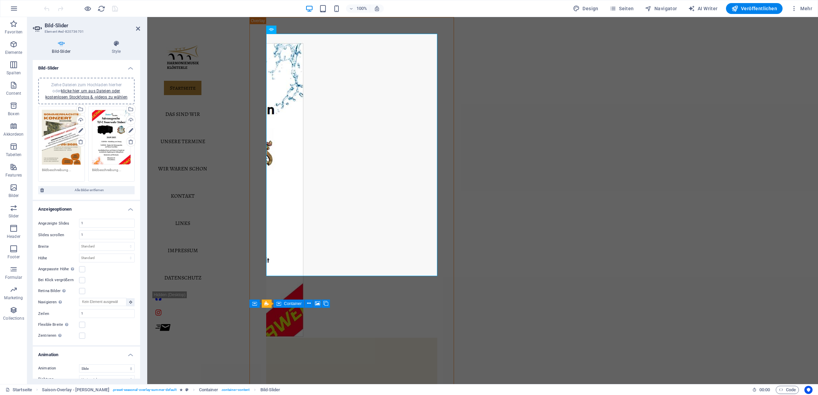
click at [82, 277] on div "Bei Klick vergrößern" at bounding box center [86, 280] width 96 height 8
click at [82, 281] on label at bounding box center [82, 280] width 6 height 6
click at [85, 278] on div "Bei Klick vergrößern" at bounding box center [86, 280] width 96 height 8
click at [82, 282] on label at bounding box center [82, 280] width 6 height 6
click at [0, 0] on input "Bei Klick vergrößern" at bounding box center [0, 0] width 0 height 0
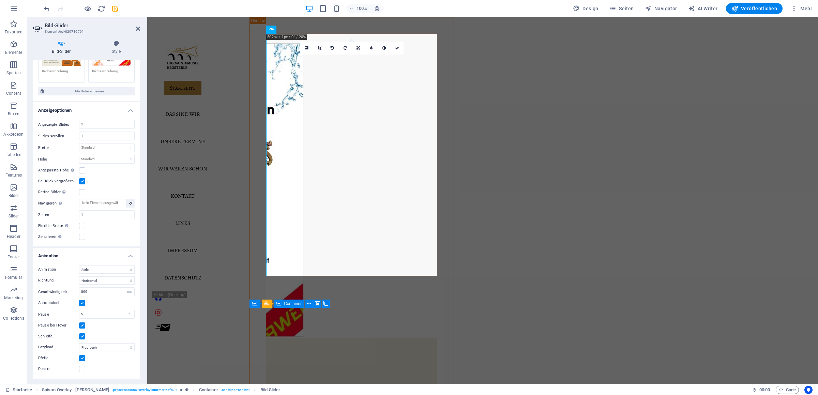
scroll to position [101, 0]
click at [84, 369] on label at bounding box center [82, 369] width 6 height 6
click at [0, 0] on input "Punkte" at bounding box center [0, 0] width 0 height 0
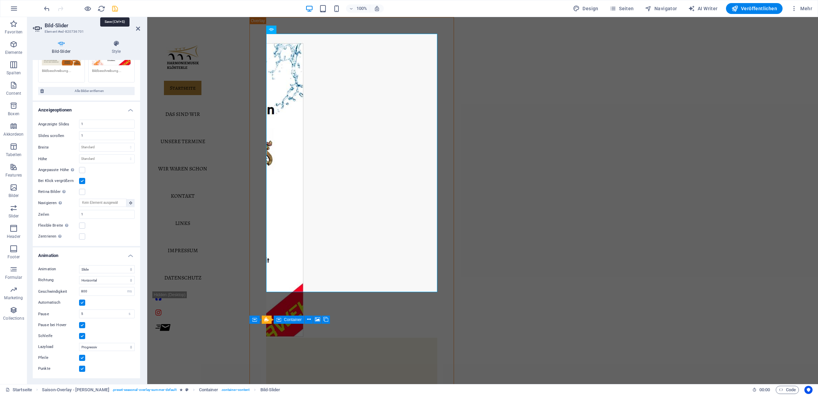
click at [116, 8] on icon "save" at bounding box center [115, 9] width 8 height 8
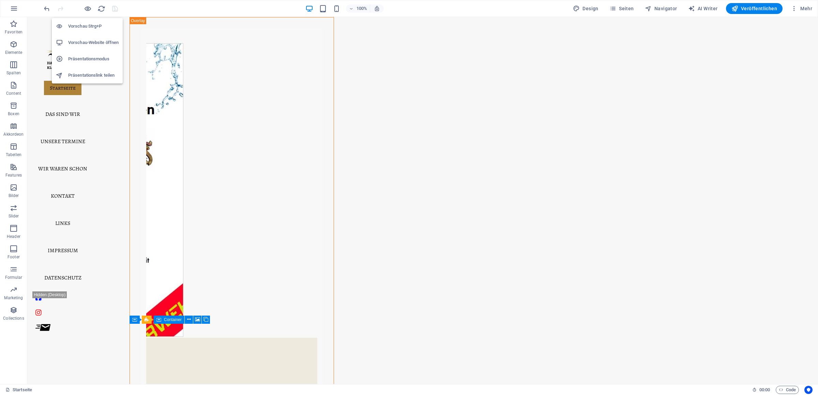
click at [93, 58] on h6 "Präsentationsmodus" at bounding box center [93, 59] width 50 height 8
click at [757, 6] on span "Veröffentlichen" at bounding box center [754, 8] width 46 height 7
